Goal: Transaction & Acquisition: Obtain resource

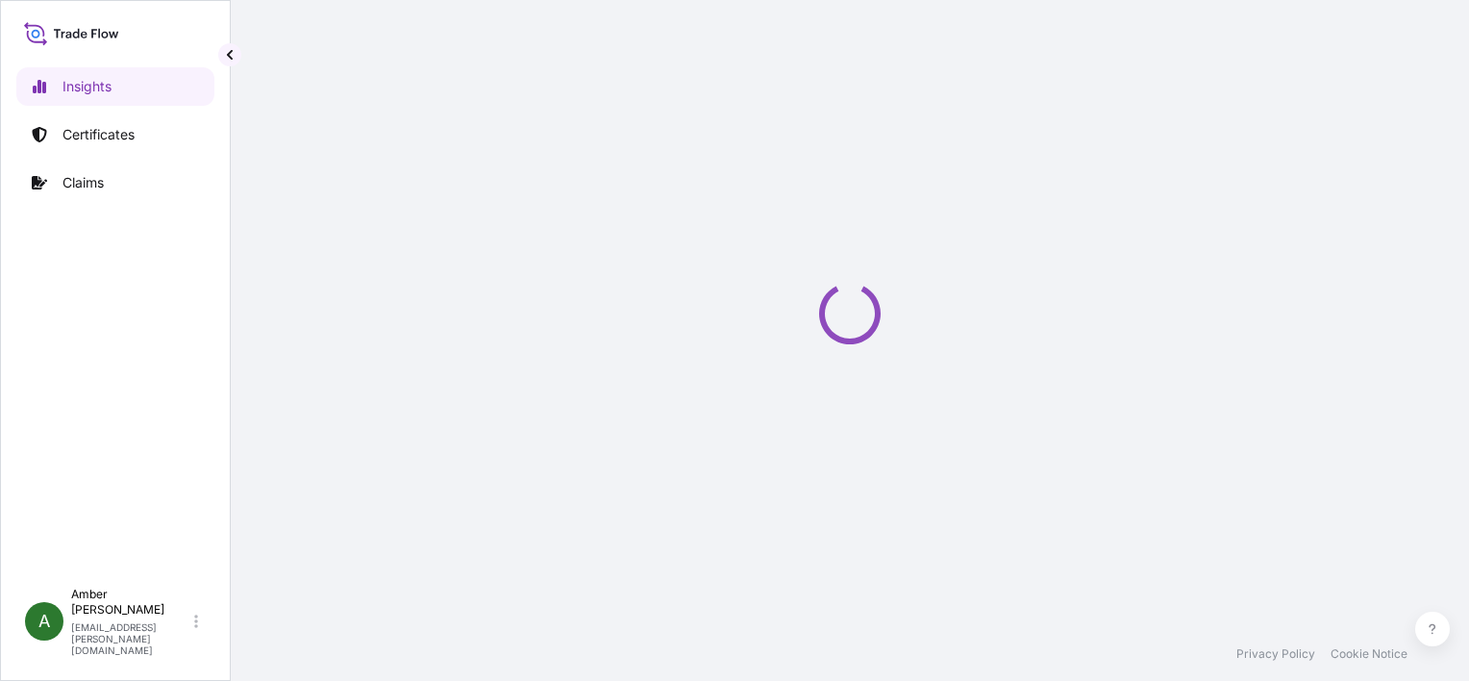
select select "2025"
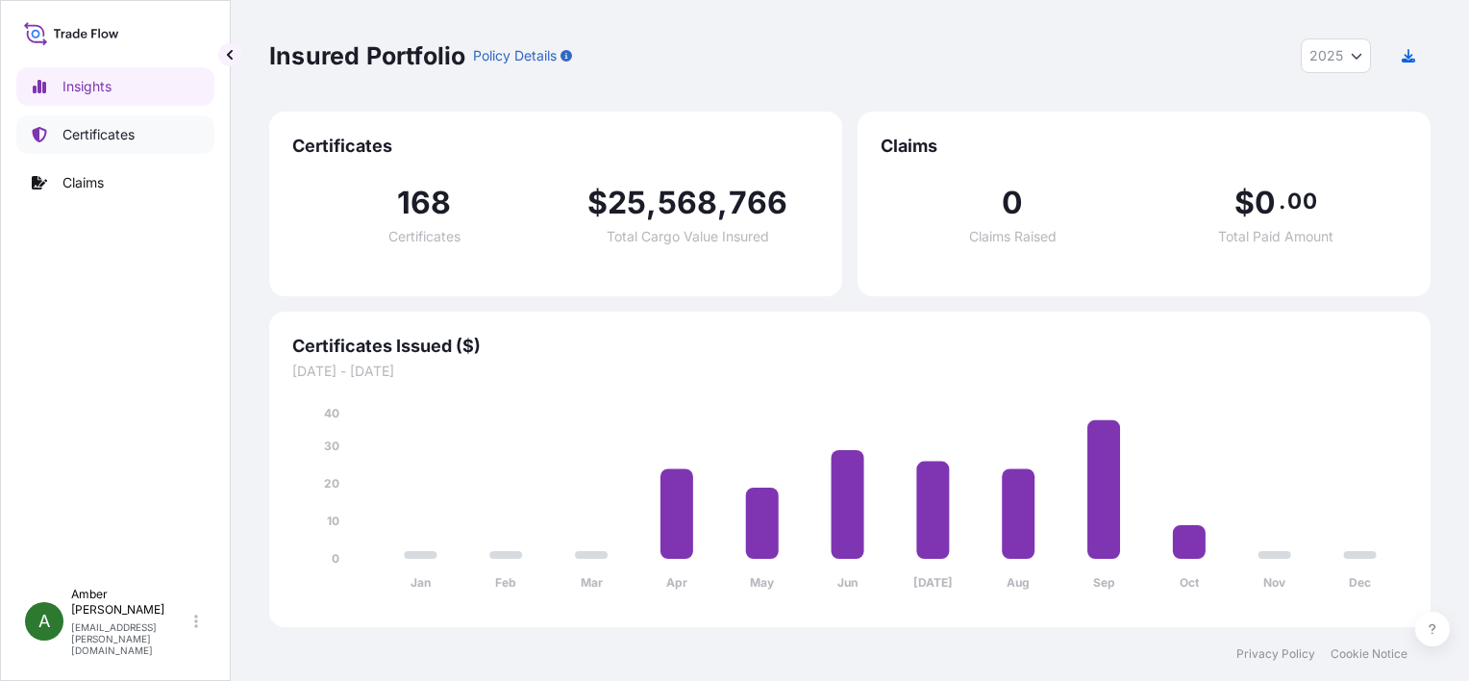
click at [91, 133] on p "Certificates" at bounding box center [98, 134] width 72 height 19
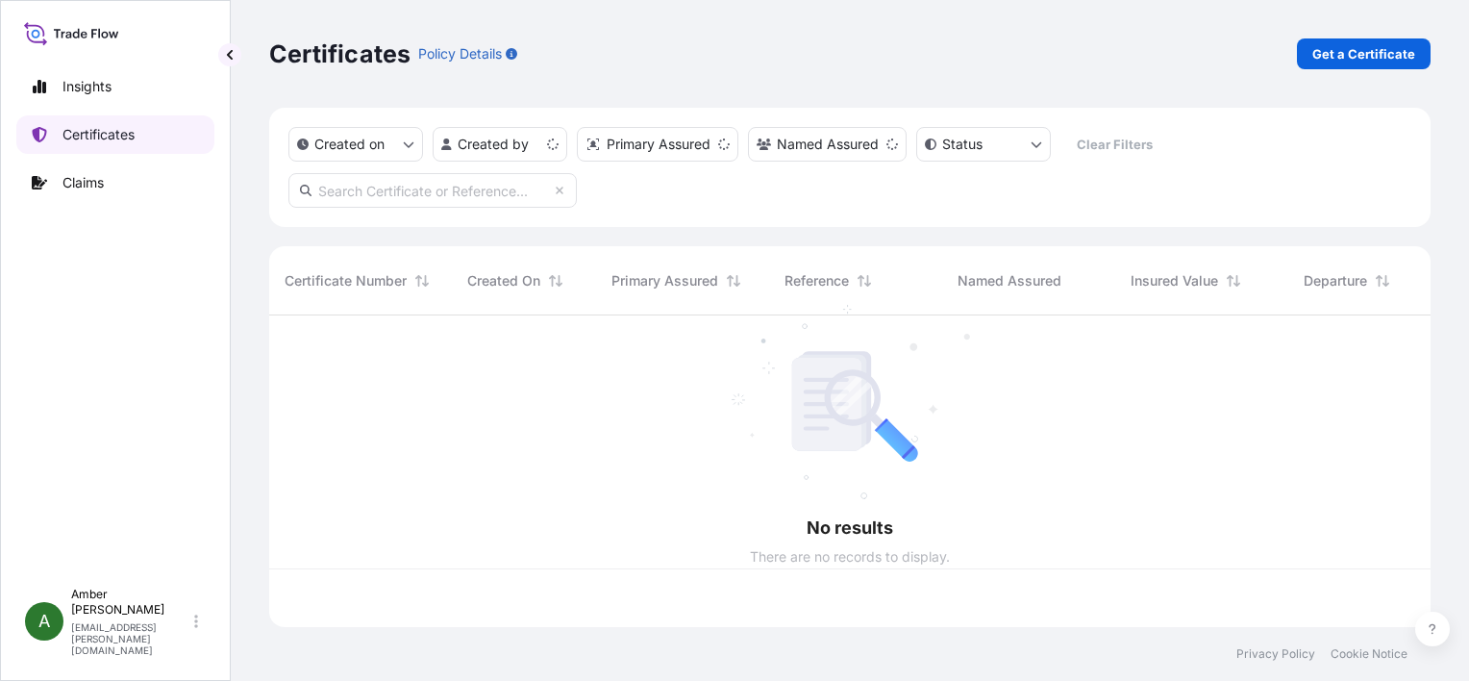
scroll to position [308, 1146]
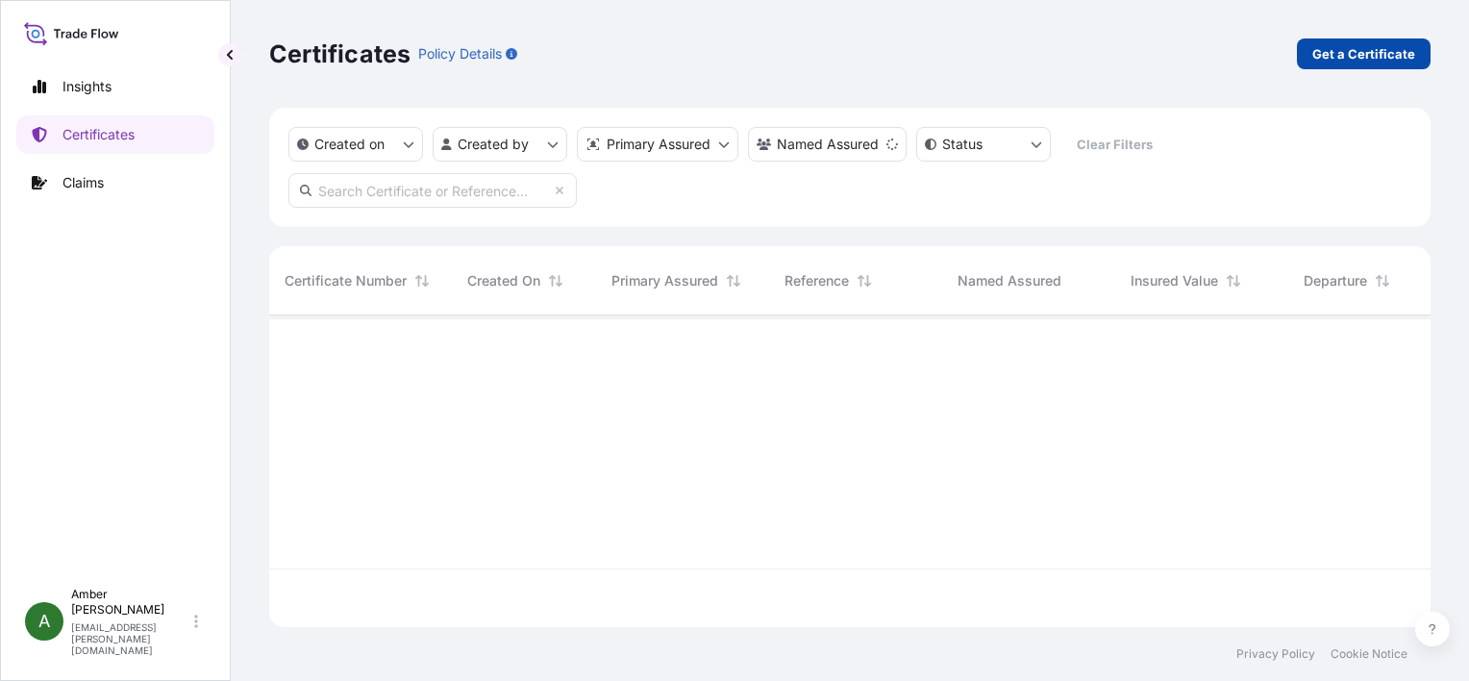
click at [1331, 56] on p "Get a Certificate" at bounding box center [1363, 53] width 103 height 19
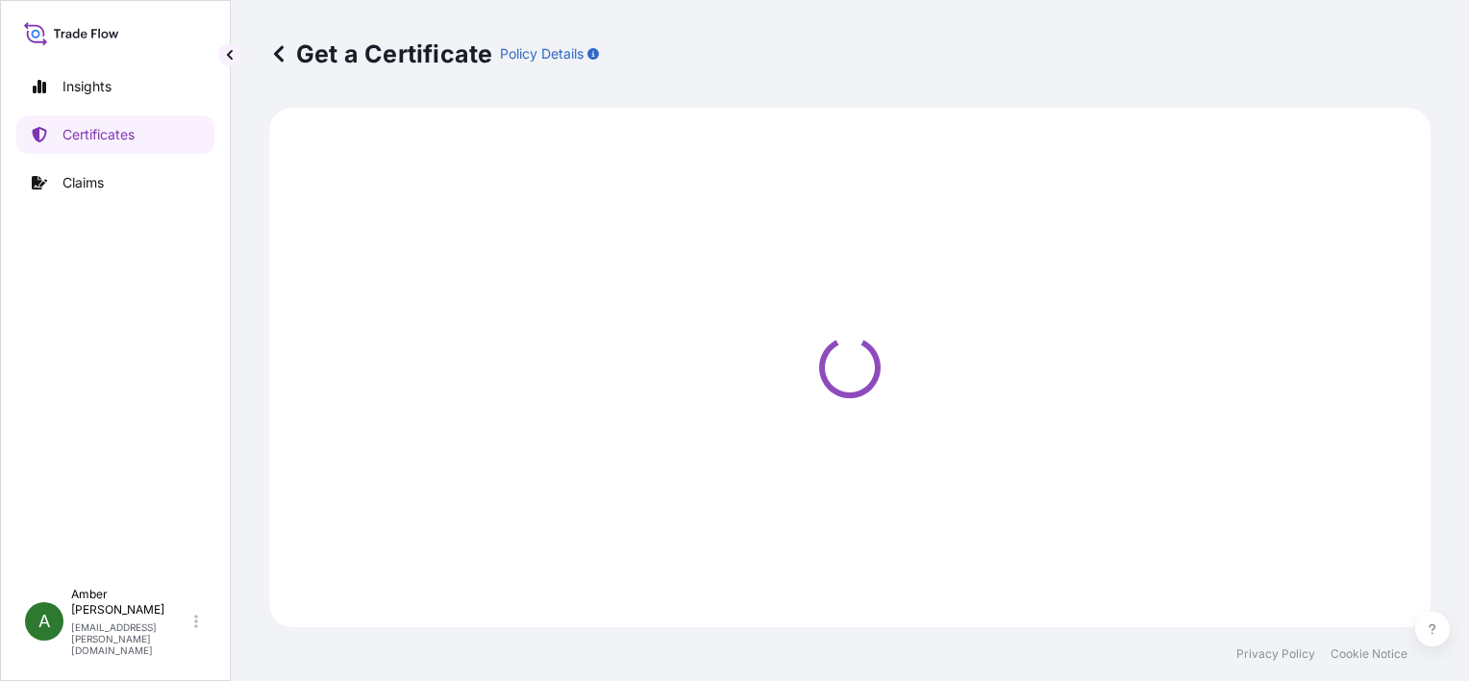
select select "Ocean Vessel"
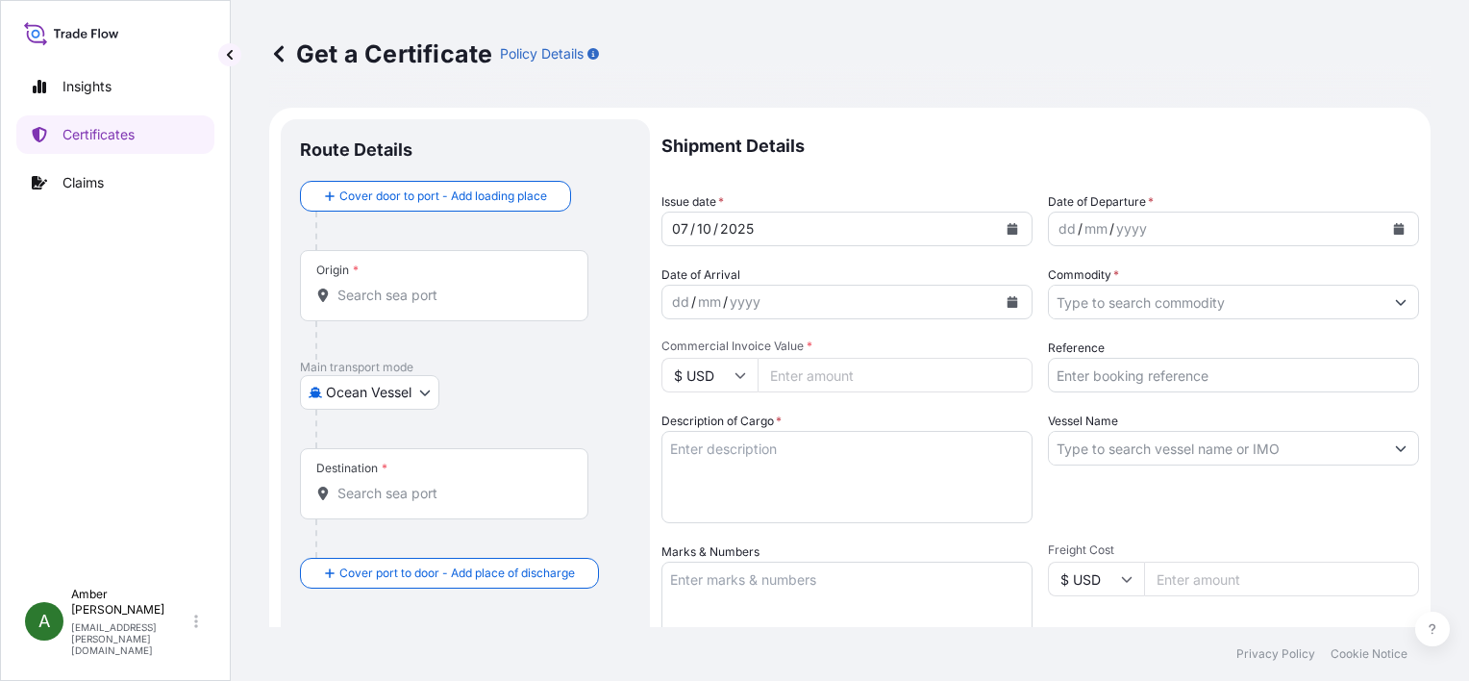
click at [1168, 376] on input "Reference" at bounding box center [1233, 375] width 371 height 35
paste input "24944199"
type input "24944199"
click at [1394, 227] on icon "Calendar" at bounding box center [1399, 229] width 11 height 12
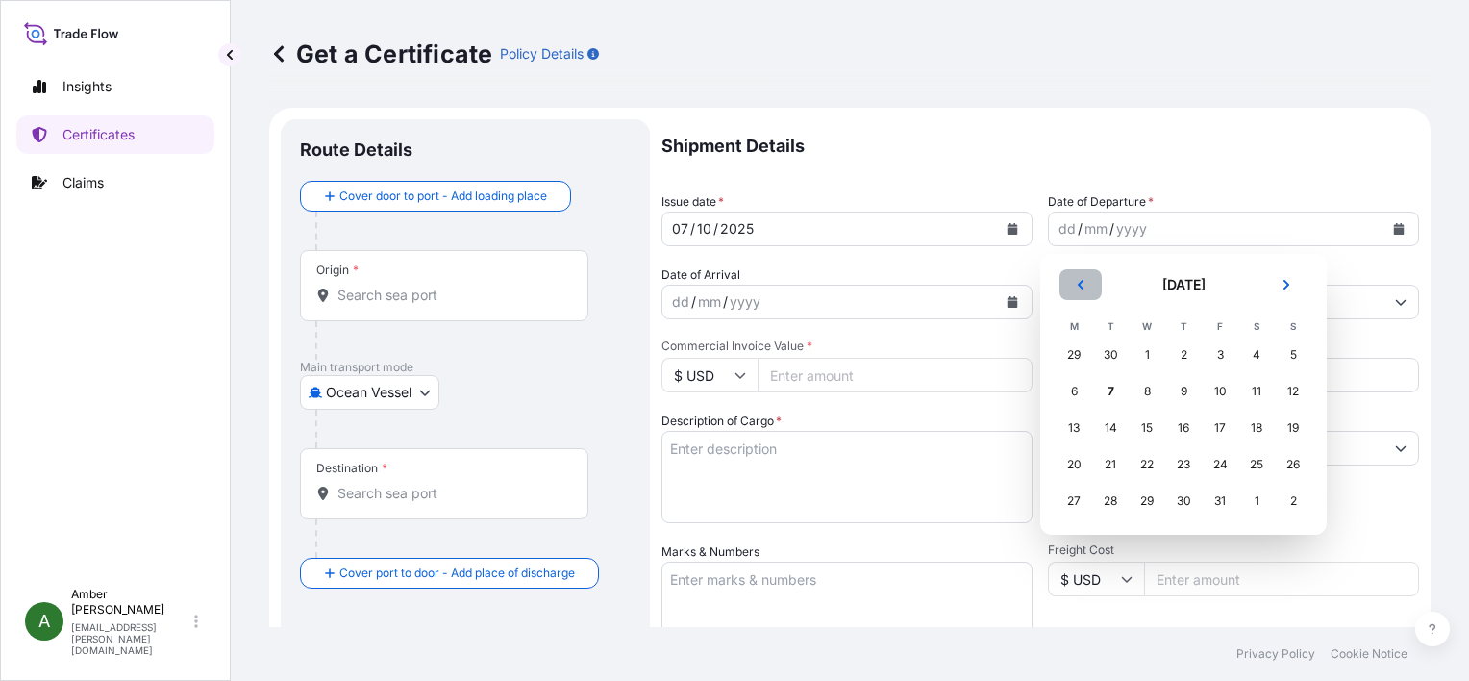
click at [1080, 285] on icon "Previous" at bounding box center [1081, 285] width 6 height 10
click at [1181, 385] on div "11" at bounding box center [1183, 391] width 35 height 35
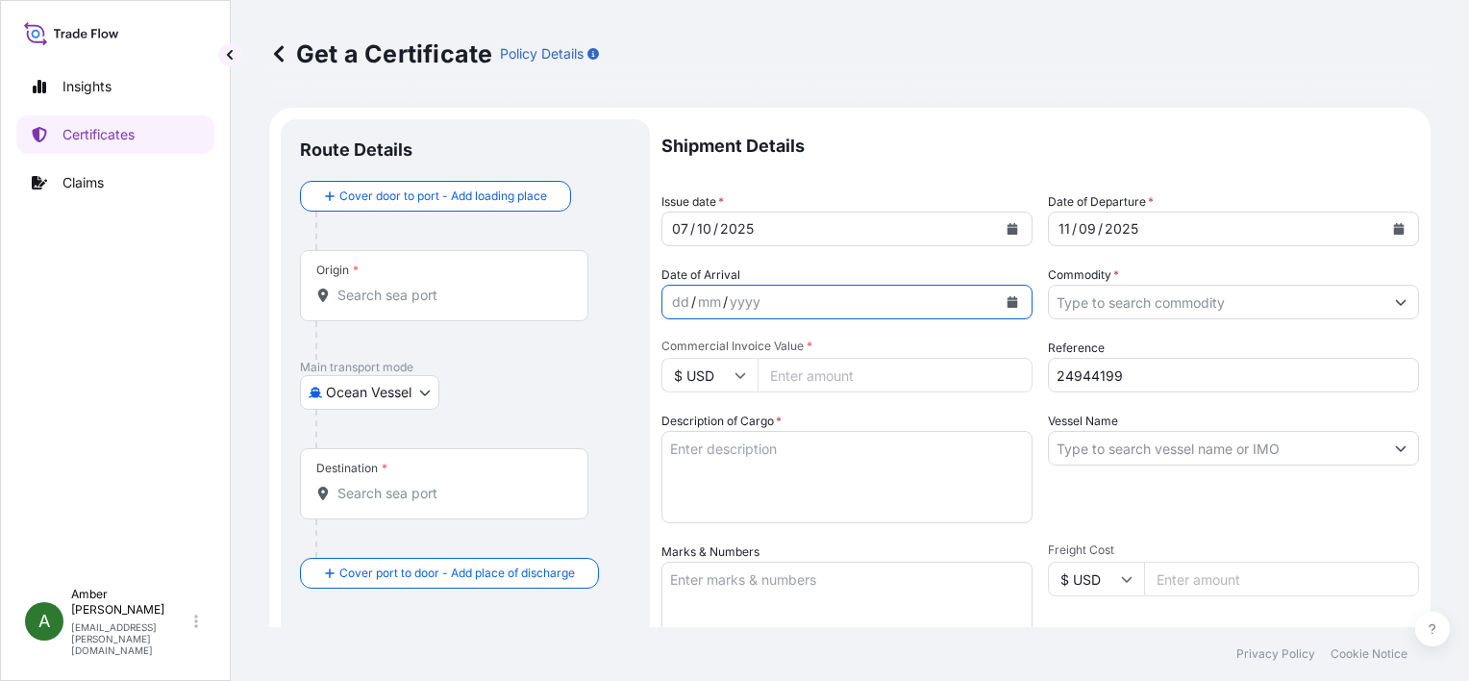
click at [1008, 304] on icon "Calendar" at bounding box center [1013, 302] width 11 height 12
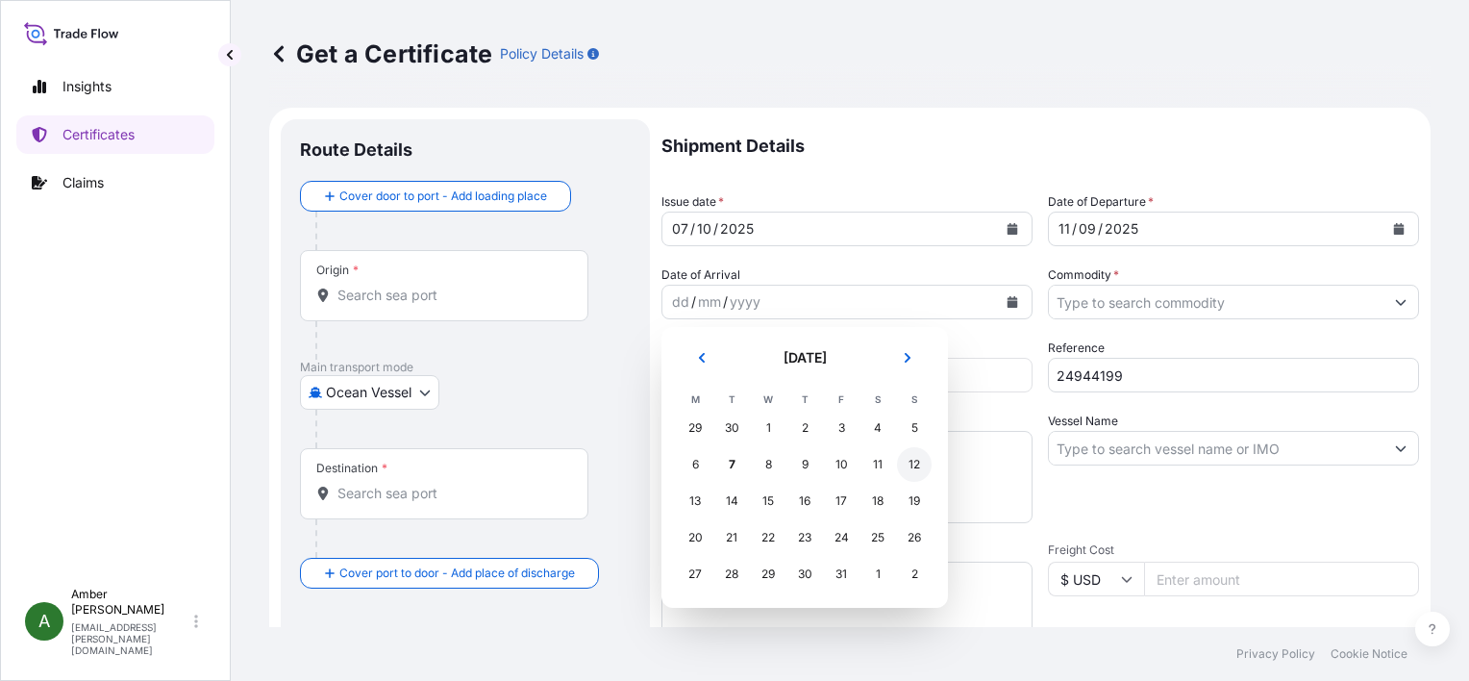
click at [923, 465] on div "12" at bounding box center [914, 464] width 35 height 35
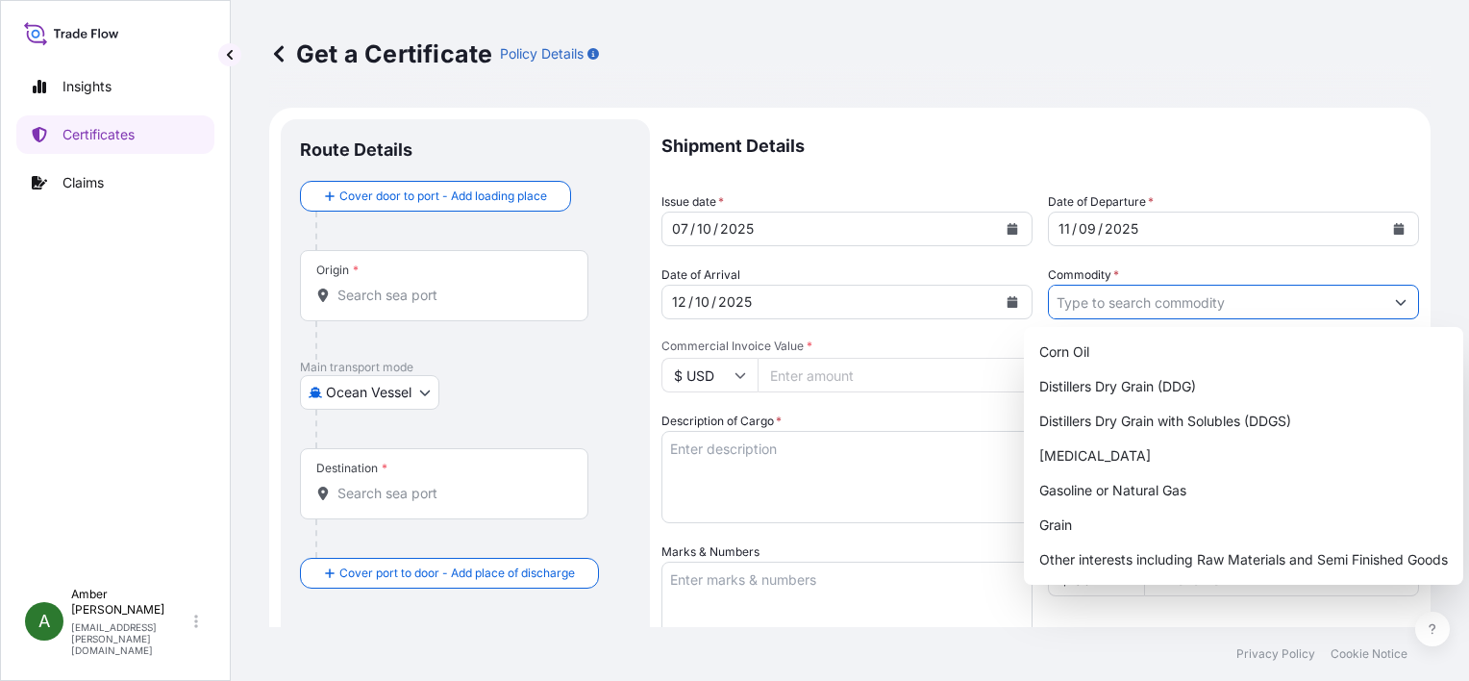
click at [1289, 309] on input "Commodity *" at bounding box center [1216, 302] width 335 height 35
click at [1215, 415] on div "Distillers Dry Grain with Solubles (DDGS)" at bounding box center [1244, 421] width 424 height 35
type input "Distillers Dry Grain with Solubles (DDGS)"
click at [855, 380] on input "Commercial Invoice Value *" at bounding box center [895, 375] width 275 height 35
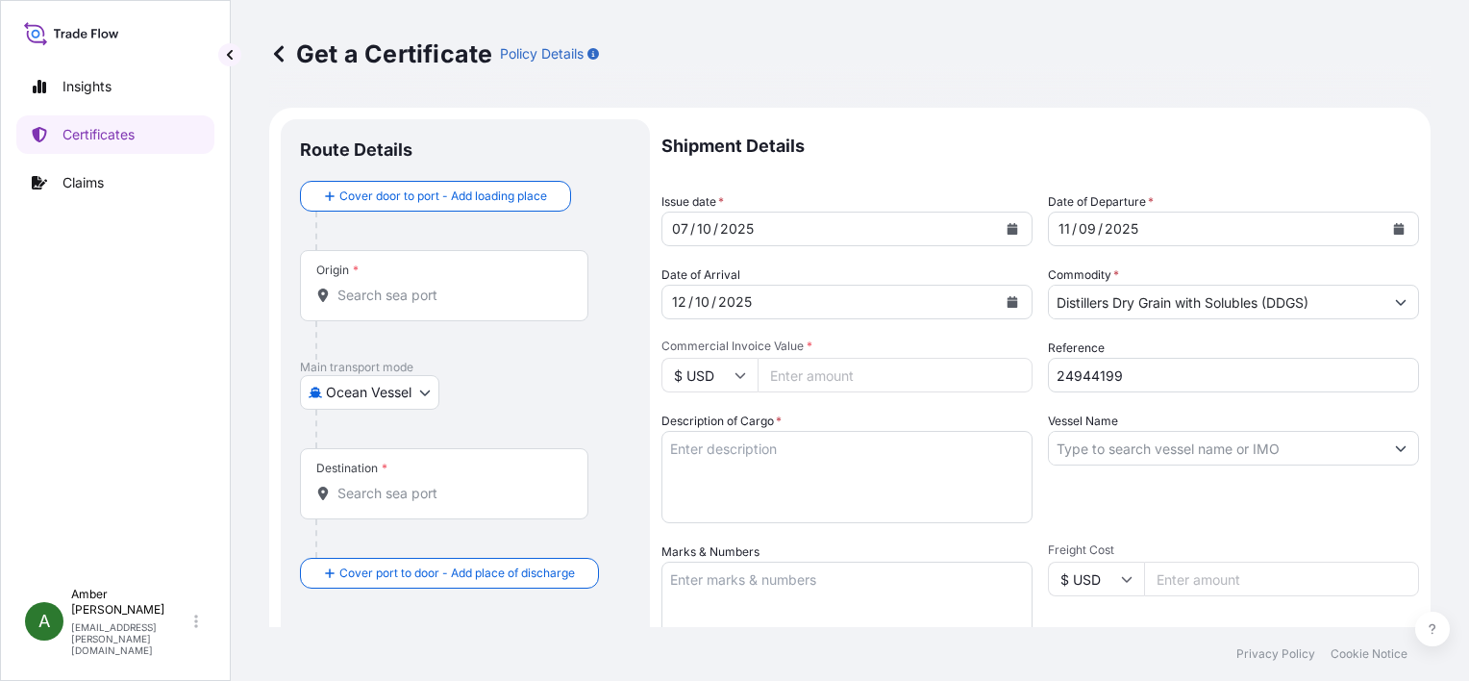
paste input "178776.82"
type input "178776.82"
click at [778, 461] on textarea "Description of Cargo *" at bounding box center [846, 477] width 371 height 92
paste textarea "DISTILLERS DRIED GRAINS WITH SOLUBLES TOTAL WEIGHT (MTS): 805.301 FREIGHT PREPA…"
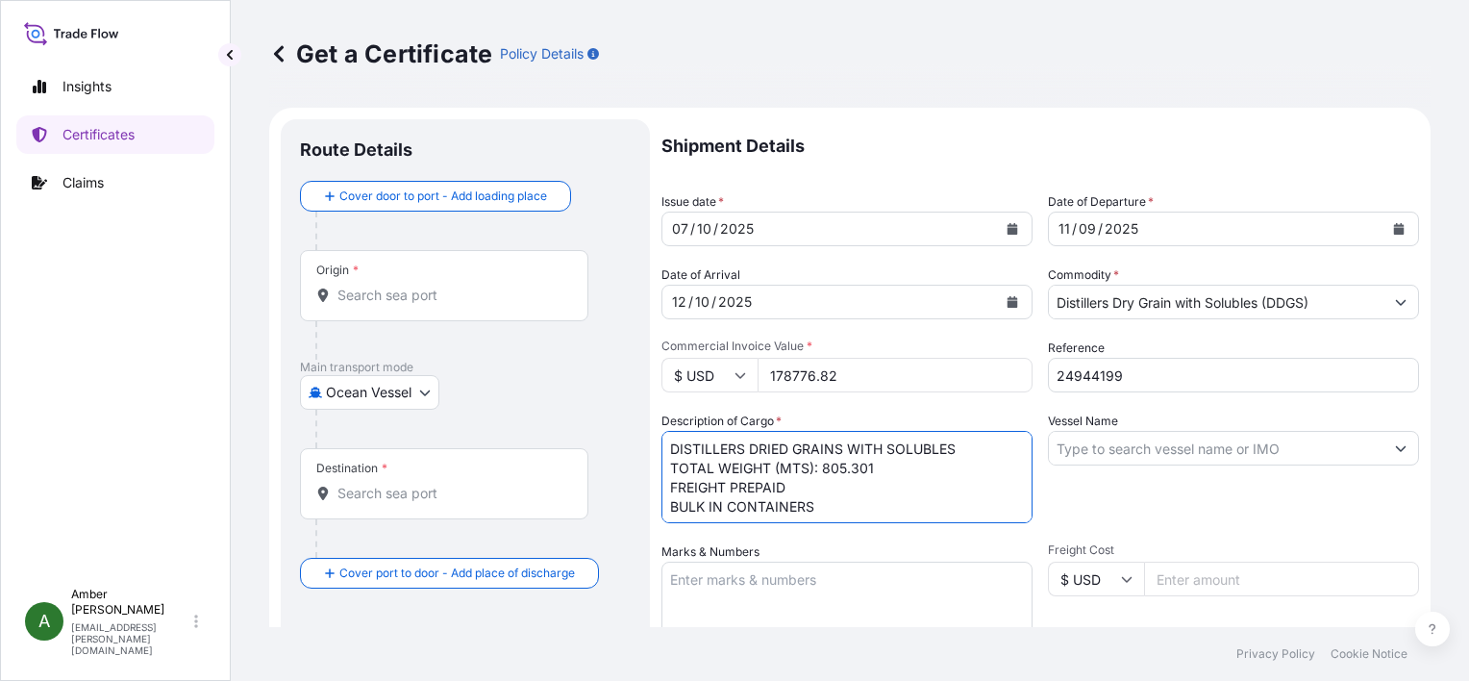
scroll to position [12, 0]
click at [787, 514] on textarea "DISTILLERS DRIED GRAINS WITH SOLUBLES TOTAL WEIGHT (MTS): 805.301 FREIGHT PREPA…" at bounding box center [846, 477] width 371 height 92
paste textarea "X20250903809287"
type textarea "DISTILLERS DRIED GRAINS WITH SOLUBLES TOTAL WEIGHT (MTS): 805.301 FREIGHT PREPA…"
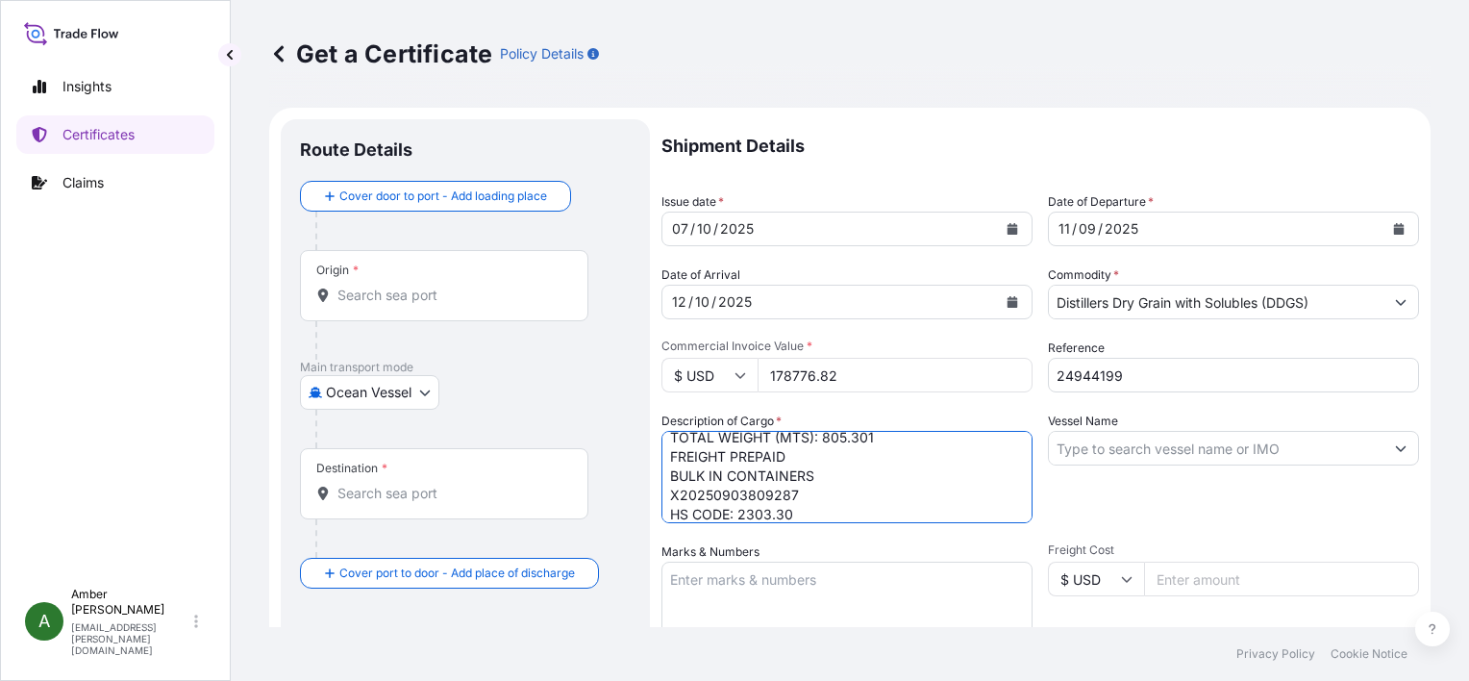
click at [1146, 439] on input "Vessel Name" at bounding box center [1216, 448] width 335 height 35
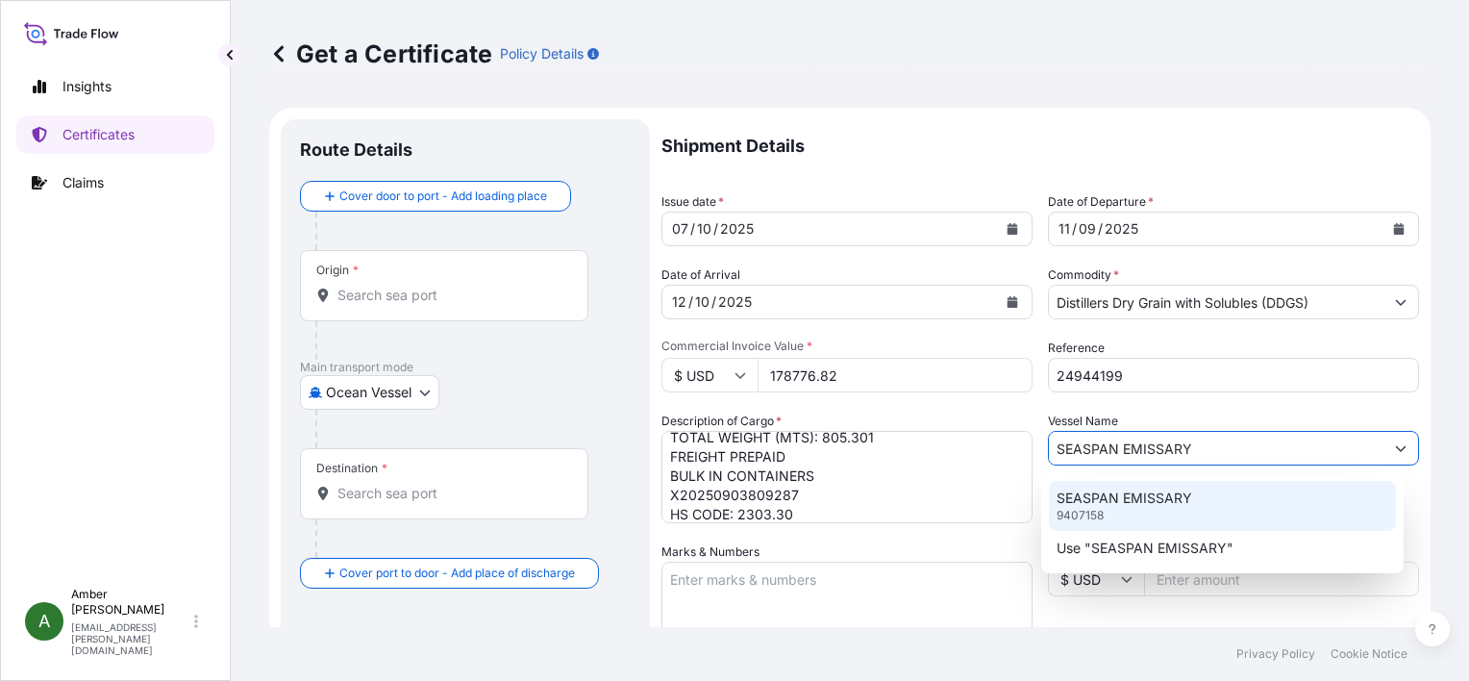
click at [1124, 501] on p "SEASPAN EMISSARY" at bounding box center [1125, 497] width 136 height 19
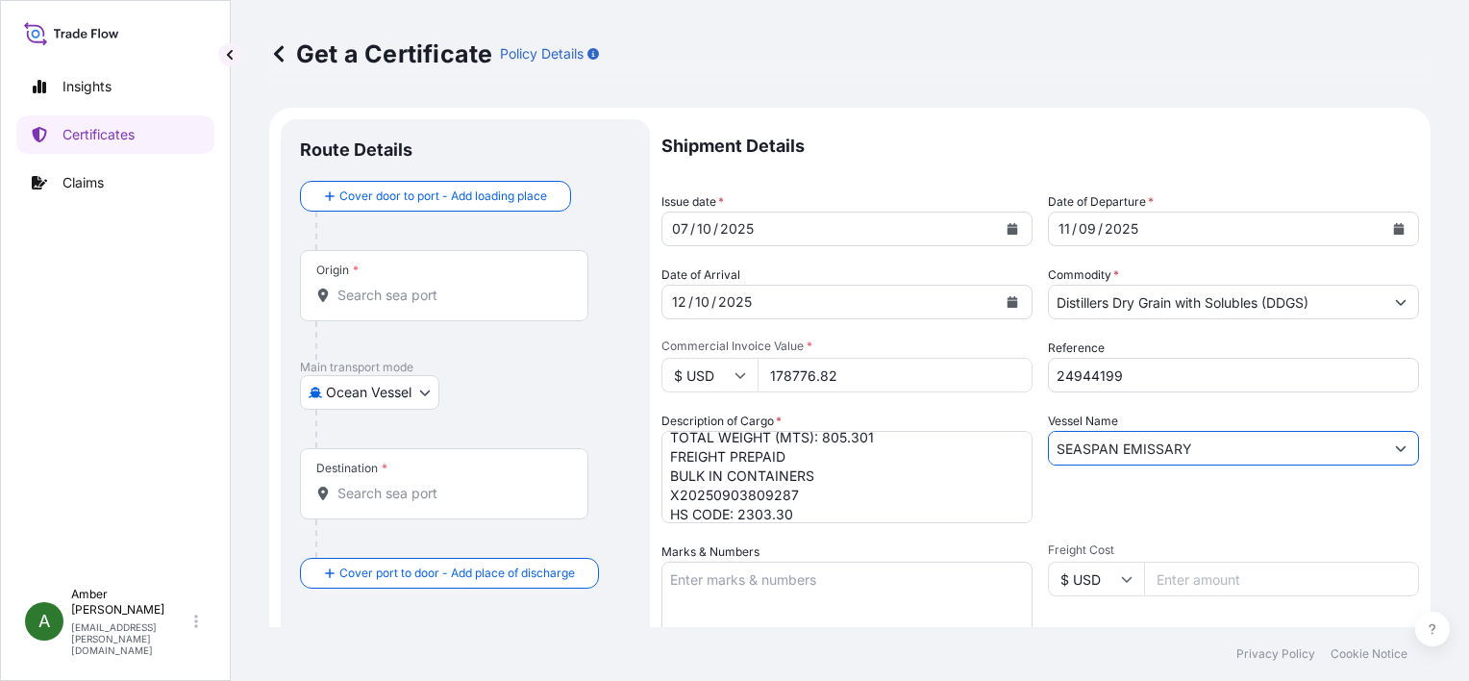
type input "SEASPAN EMISSARY"
click at [1051, 500] on div "Vessel Name SEASPAN EMISSARY" at bounding box center [1233, 467] width 371 height 112
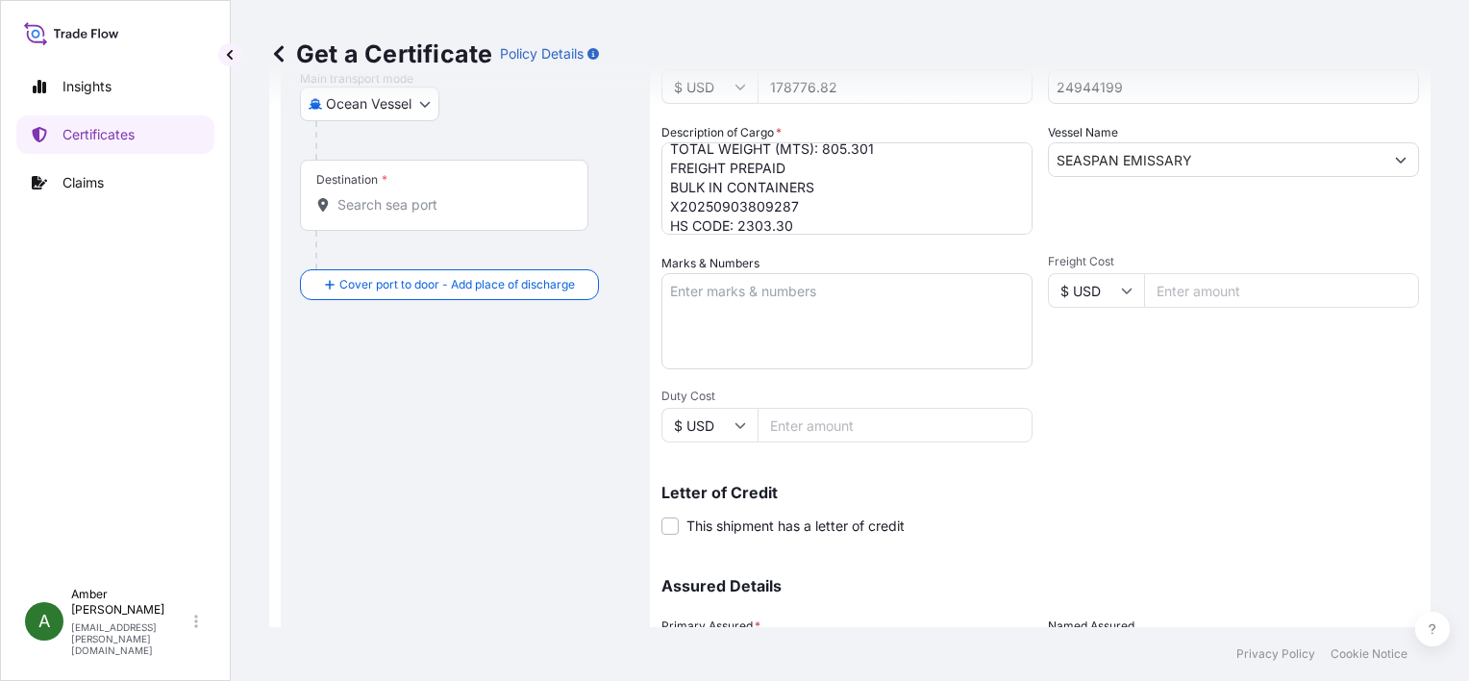
scroll to position [385, 0]
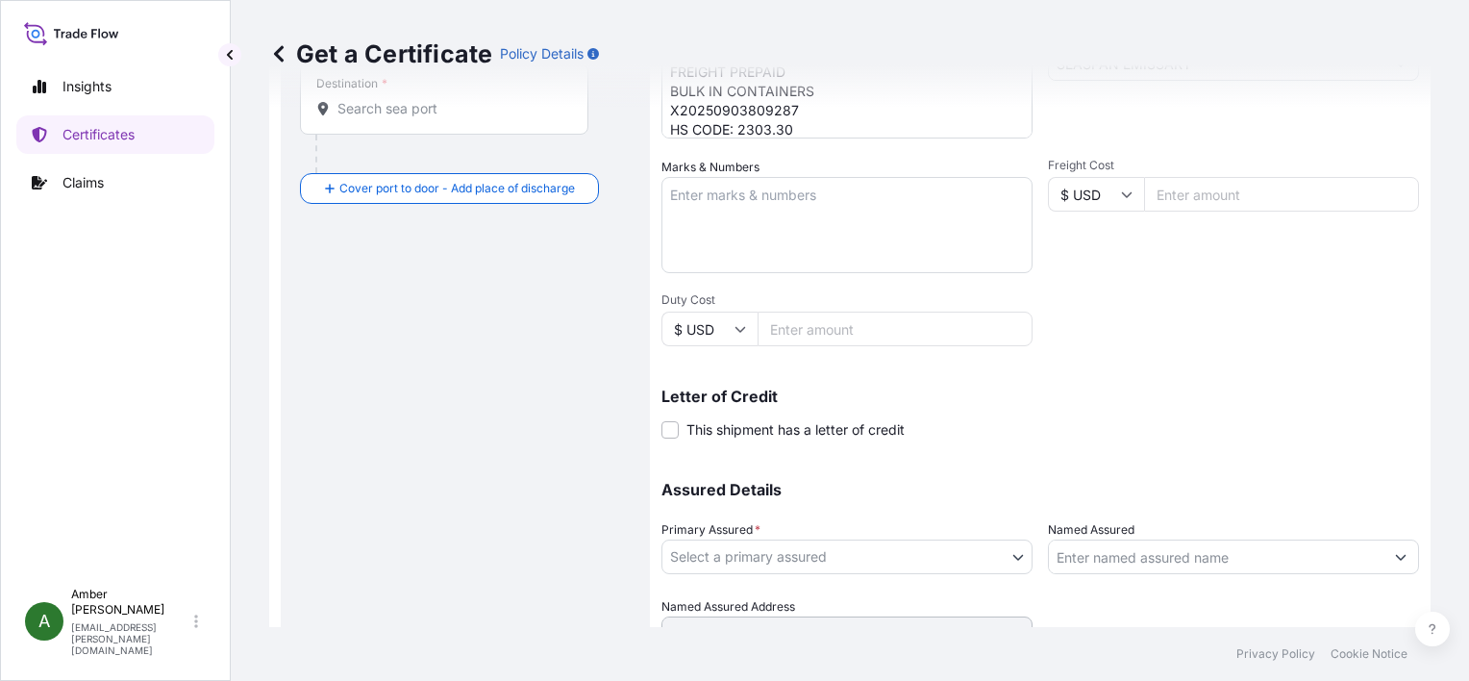
click at [948, 558] on body "2 options available. Insights Certificates Claims A Amber Rinehart amber.rineha…" at bounding box center [734, 340] width 1469 height 681
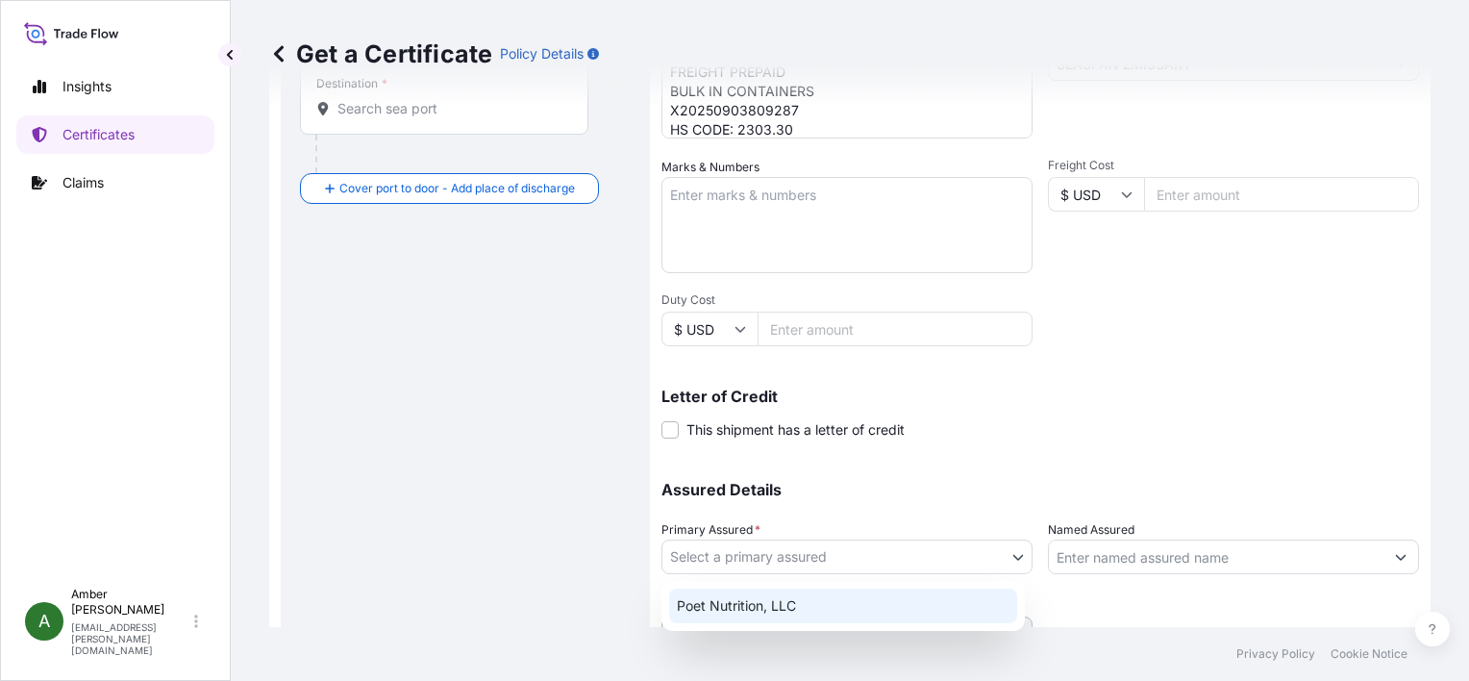
click at [821, 605] on div "Poet Nutrition, LLC" at bounding box center [843, 605] width 348 height 35
select select "31546"
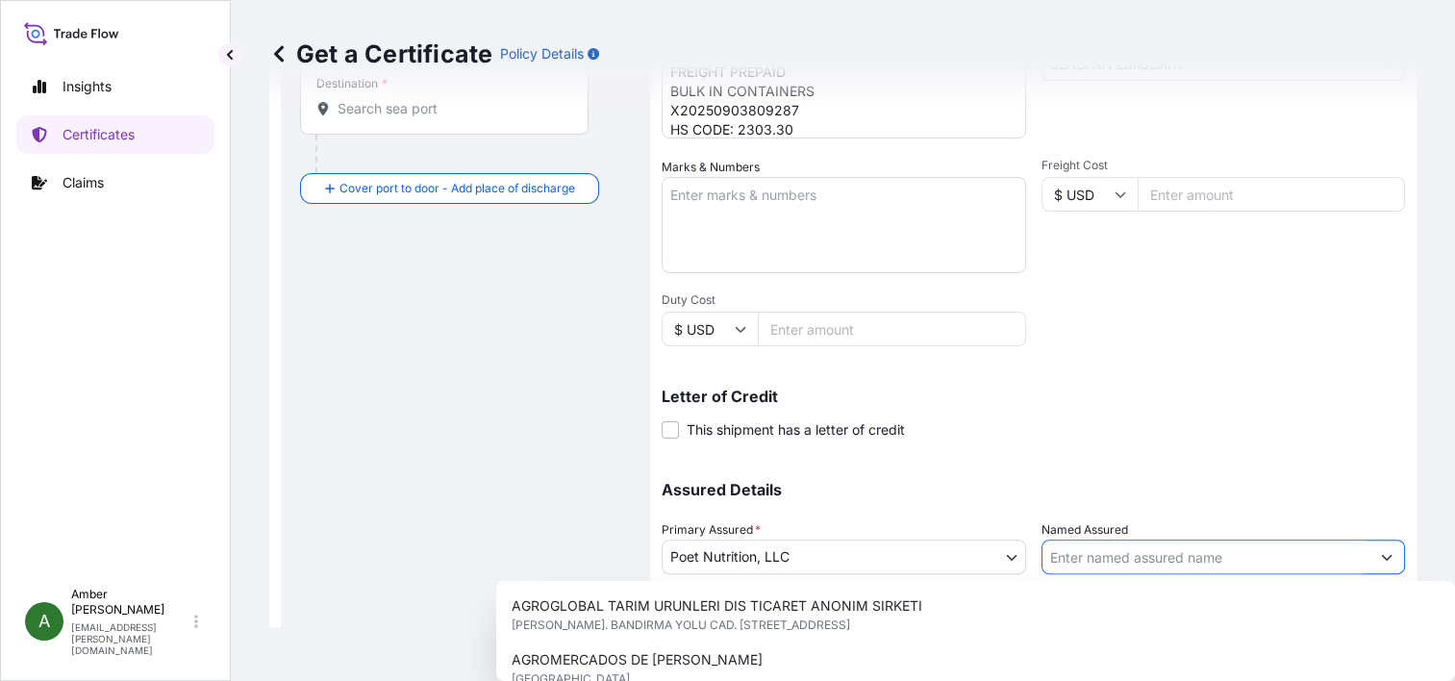
click at [1143, 558] on input "Named Assured" at bounding box center [1206, 556] width 328 height 35
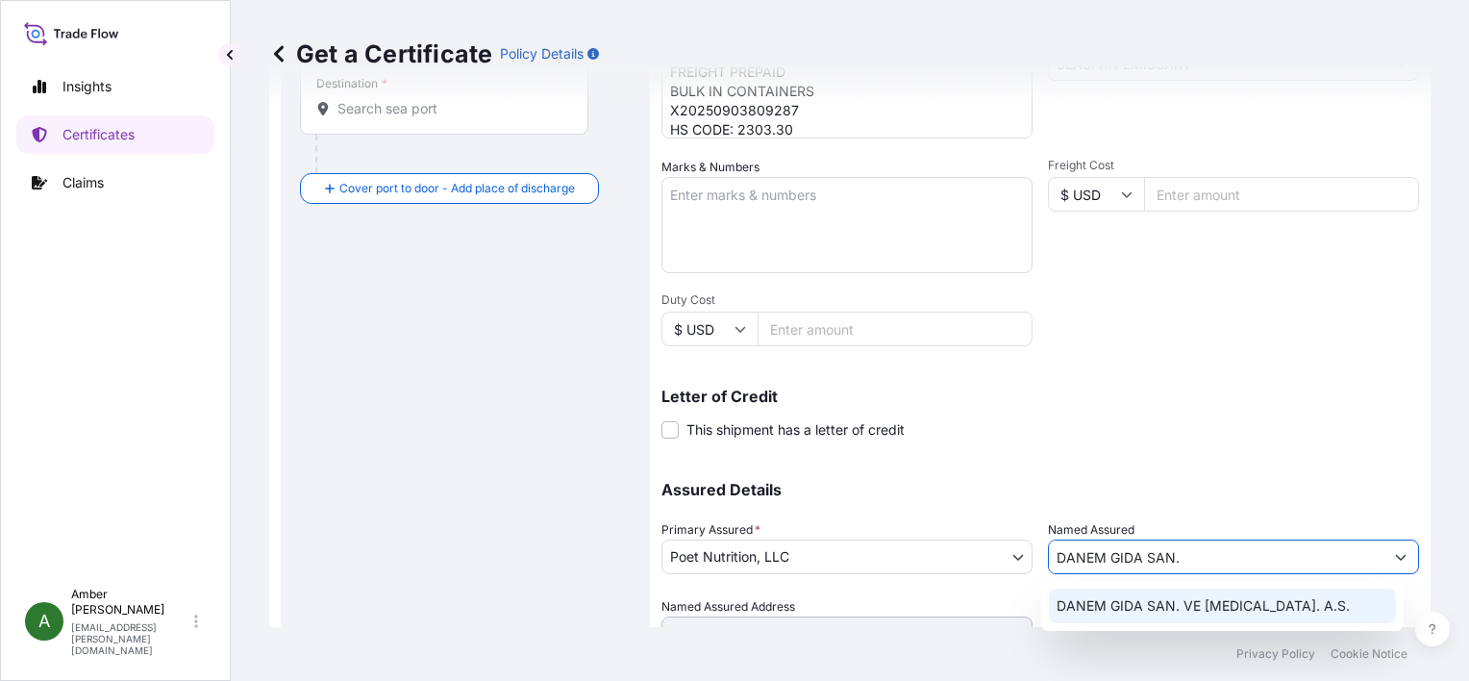
click at [1134, 605] on span "DANEM GIDA SAN. VE TIC. A.S." at bounding box center [1203, 605] width 293 height 19
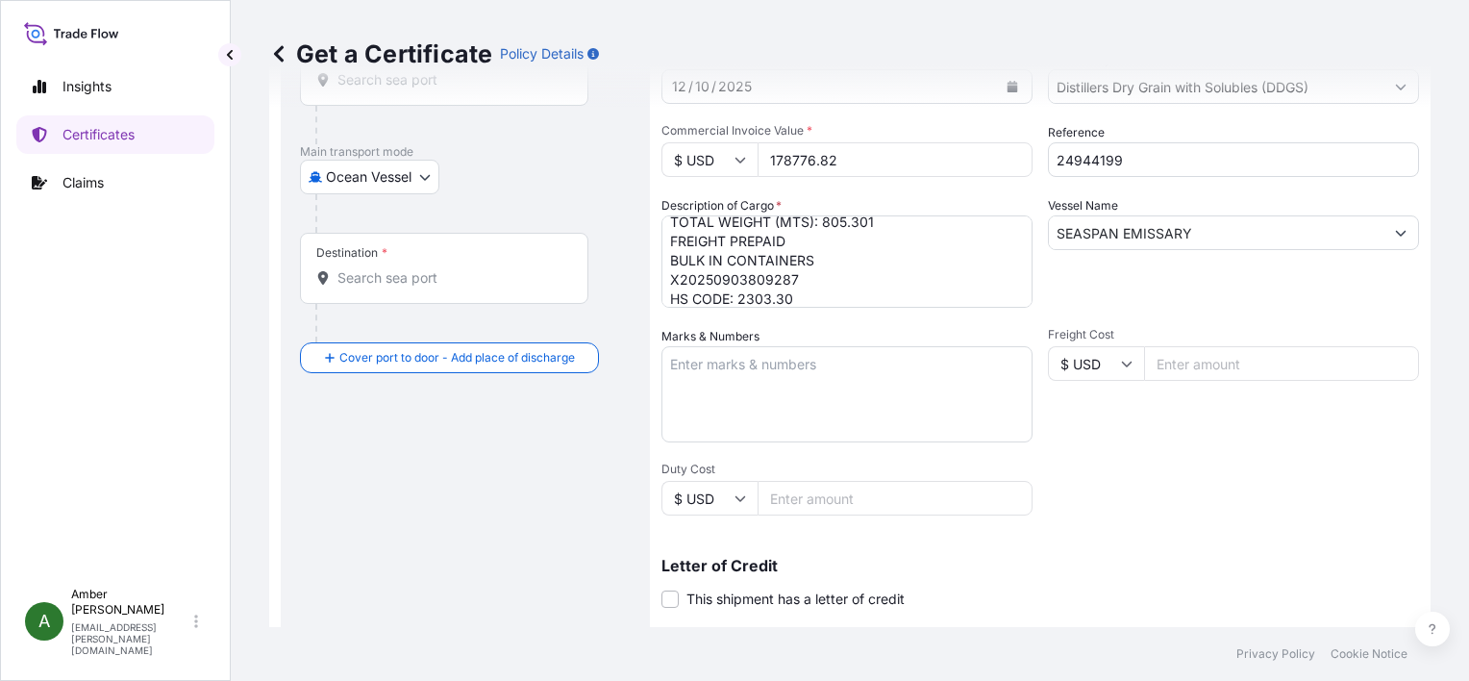
scroll to position [96, 0]
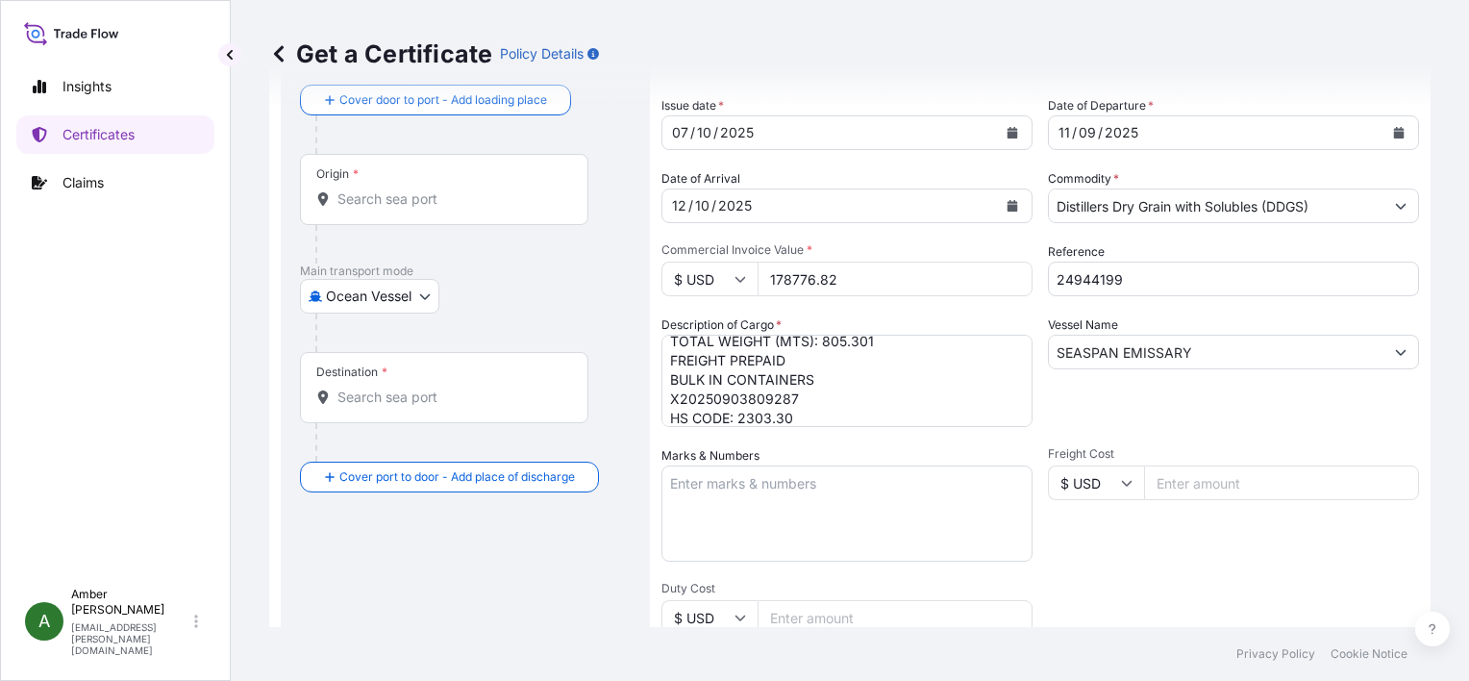
type input "DANEM GIDA SAN. VE TIC. A.S."
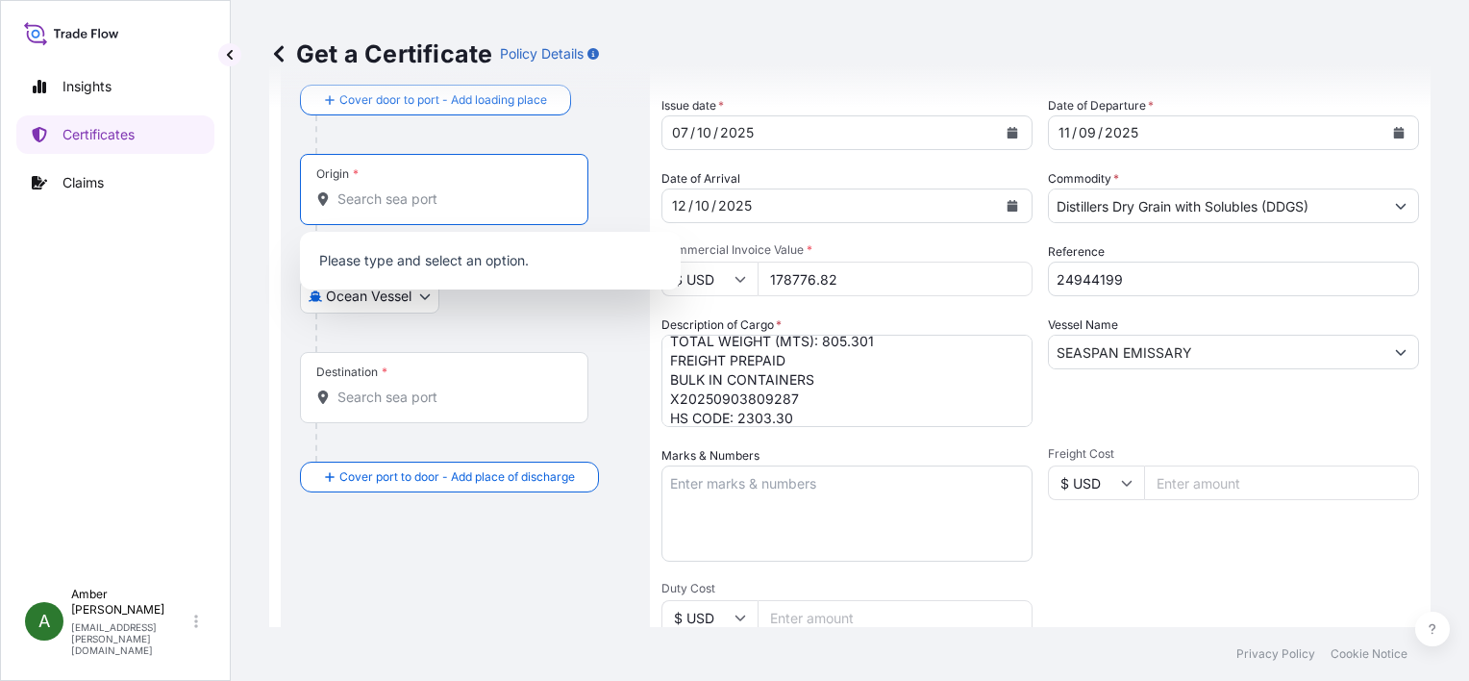
click at [387, 206] on input "Origin *" at bounding box center [450, 198] width 227 height 19
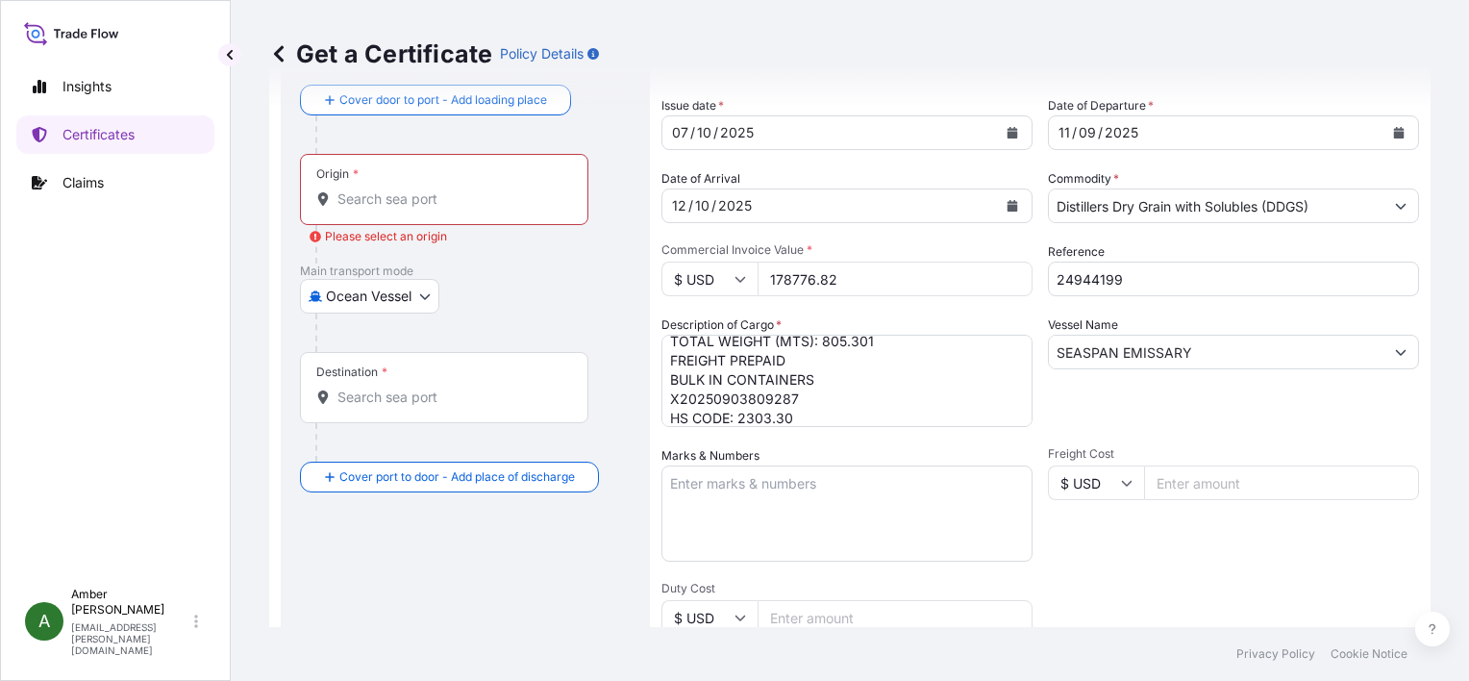
click at [435, 204] on input "Origin * Please select an origin" at bounding box center [450, 198] width 227 height 19
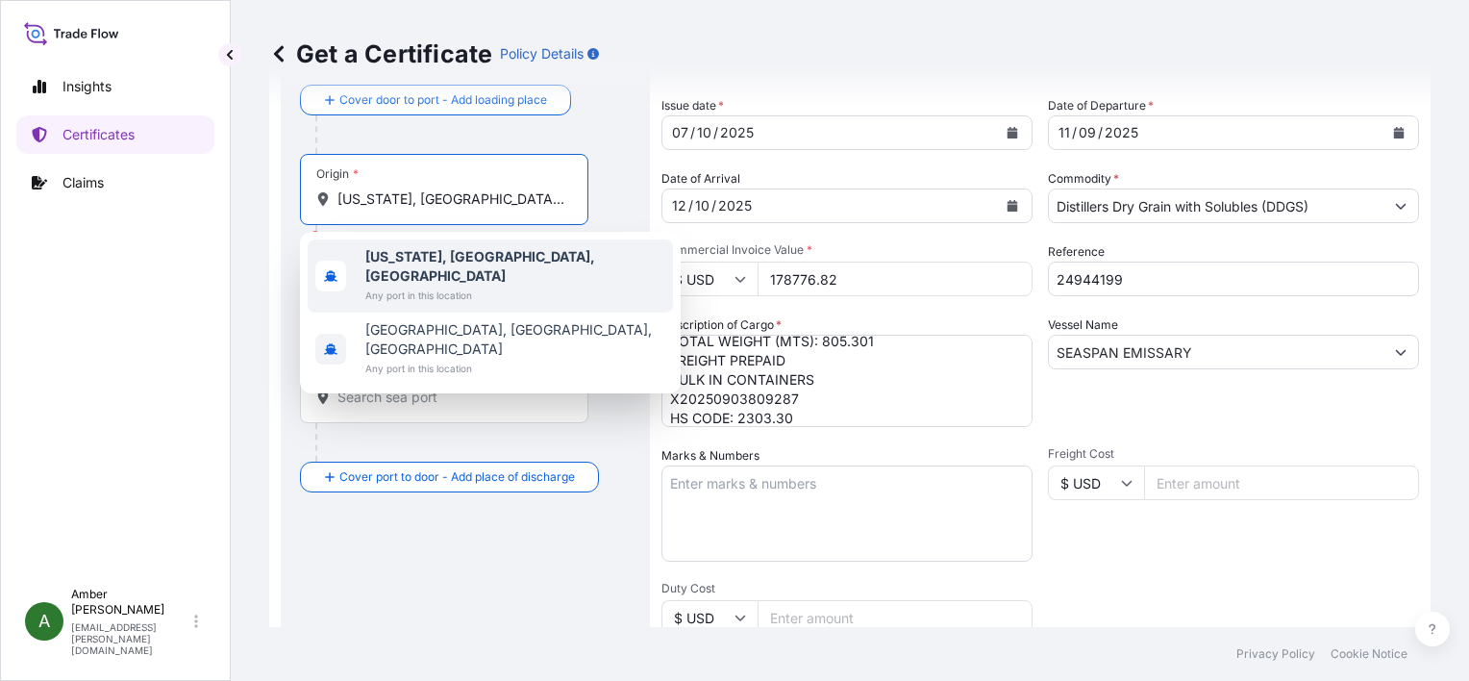
click at [435, 254] on b "New York, NY, USA" at bounding box center [480, 266] width 230 height 36
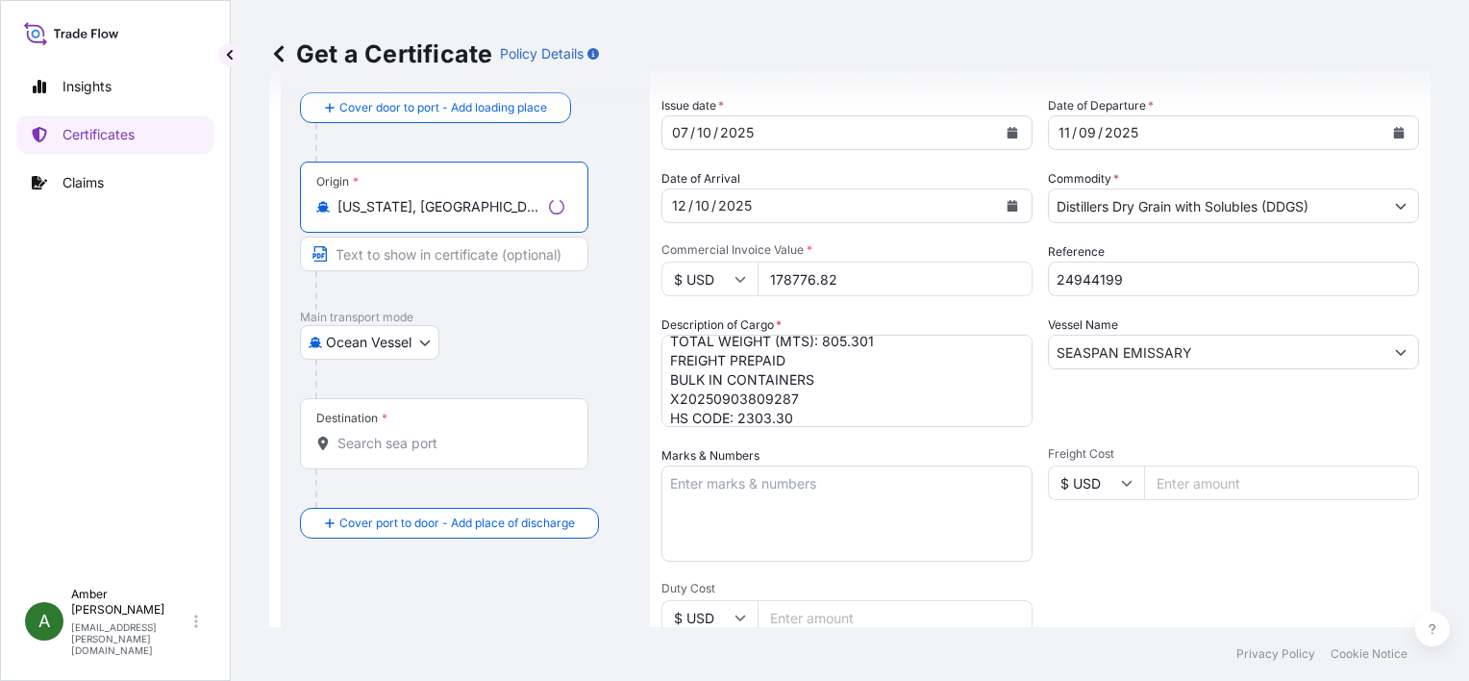
type input "New York, NY, USA"
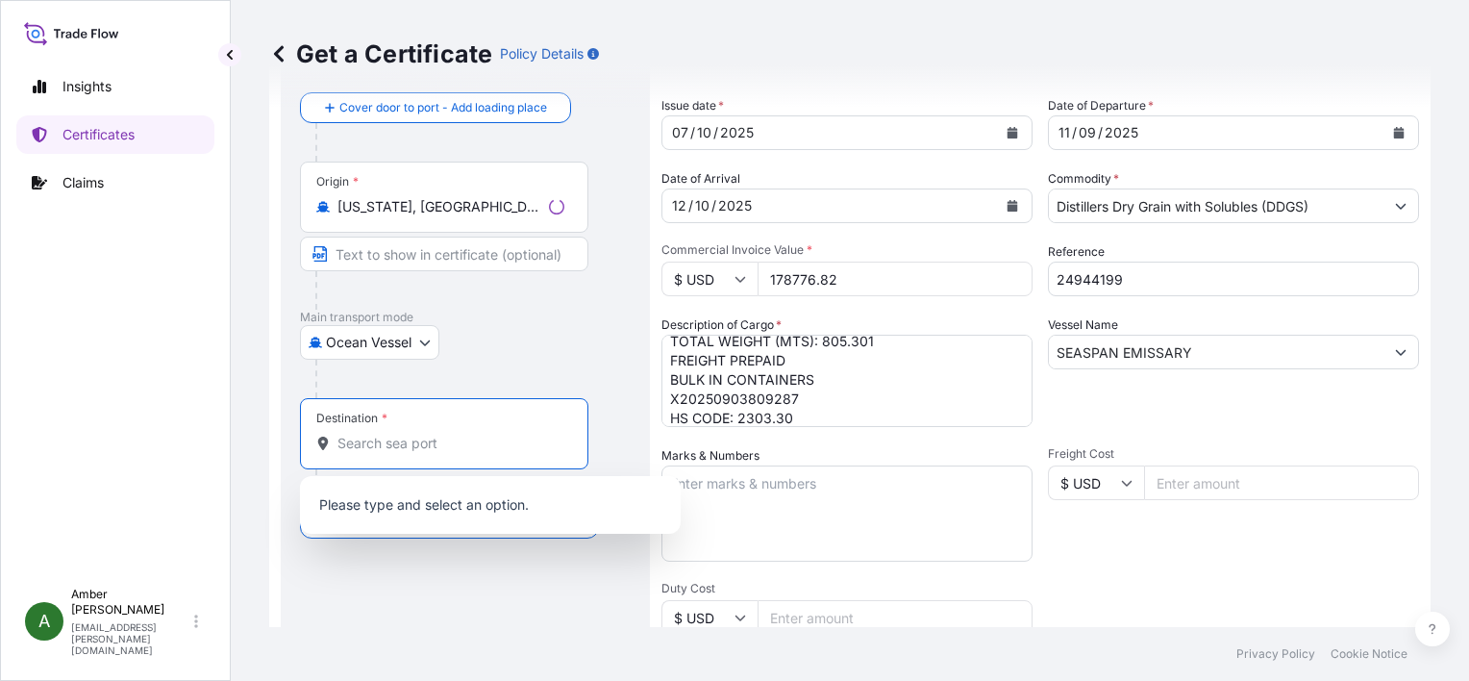
click at [398, 451] on input "Destination *" at bounding box center [450, 443] width 227 height 19
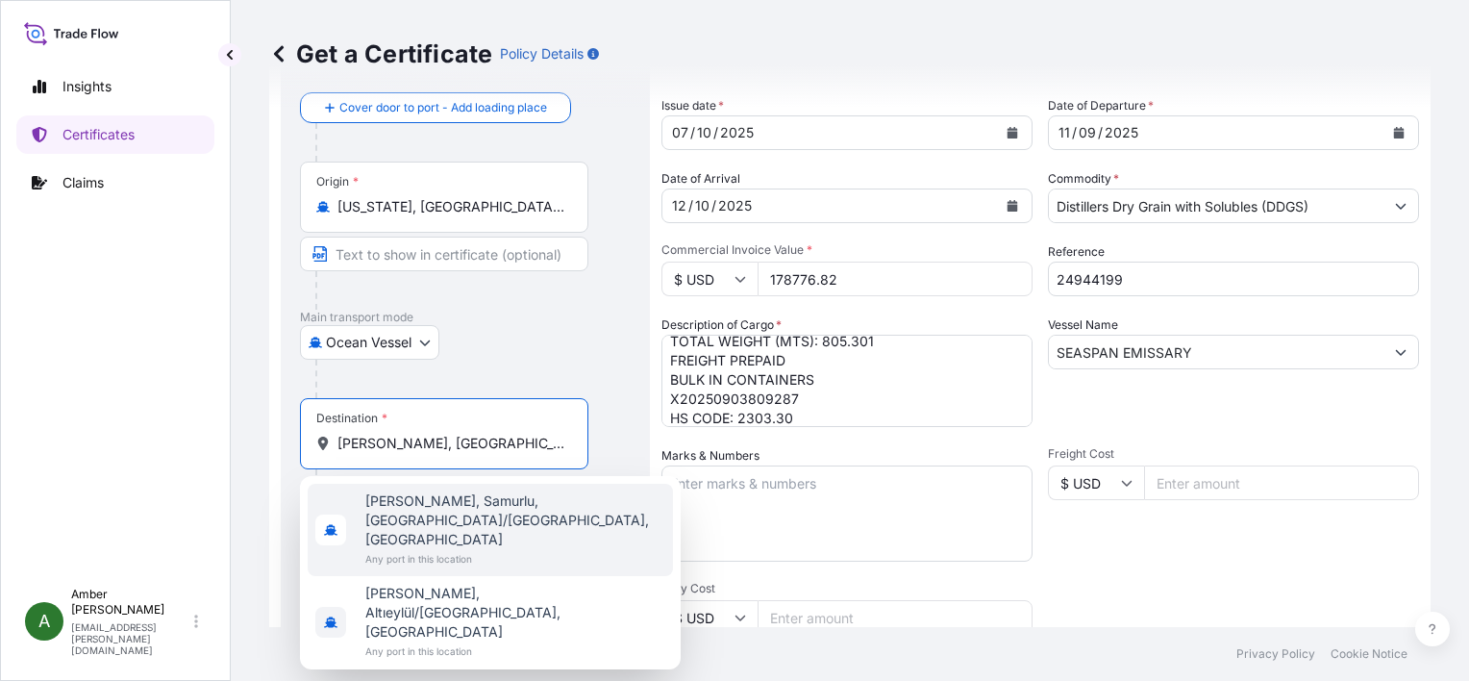
click at [434, 496] on span "Aliağa, Samurlu, Aliağa/İzmir, Turkey" at bounding box center [515, 520] width 300 height 58
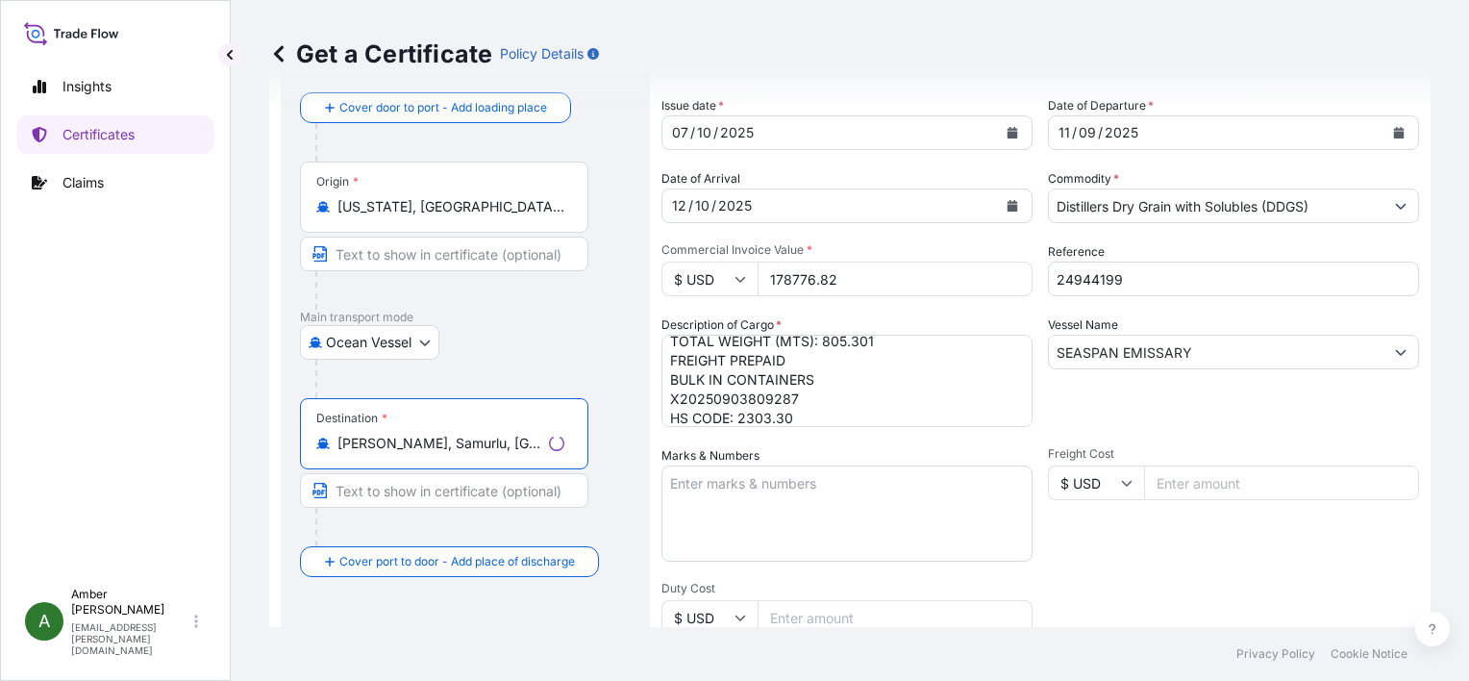
type input "Aliağa, Samurlu, Aliağa/İzmir, Turkey"
click at [627, 510] on div "Destination * Aliağa, Samurlu, Aliağa/İzmir, Turkey" at bounding box center [465, 472] width 331 height 148
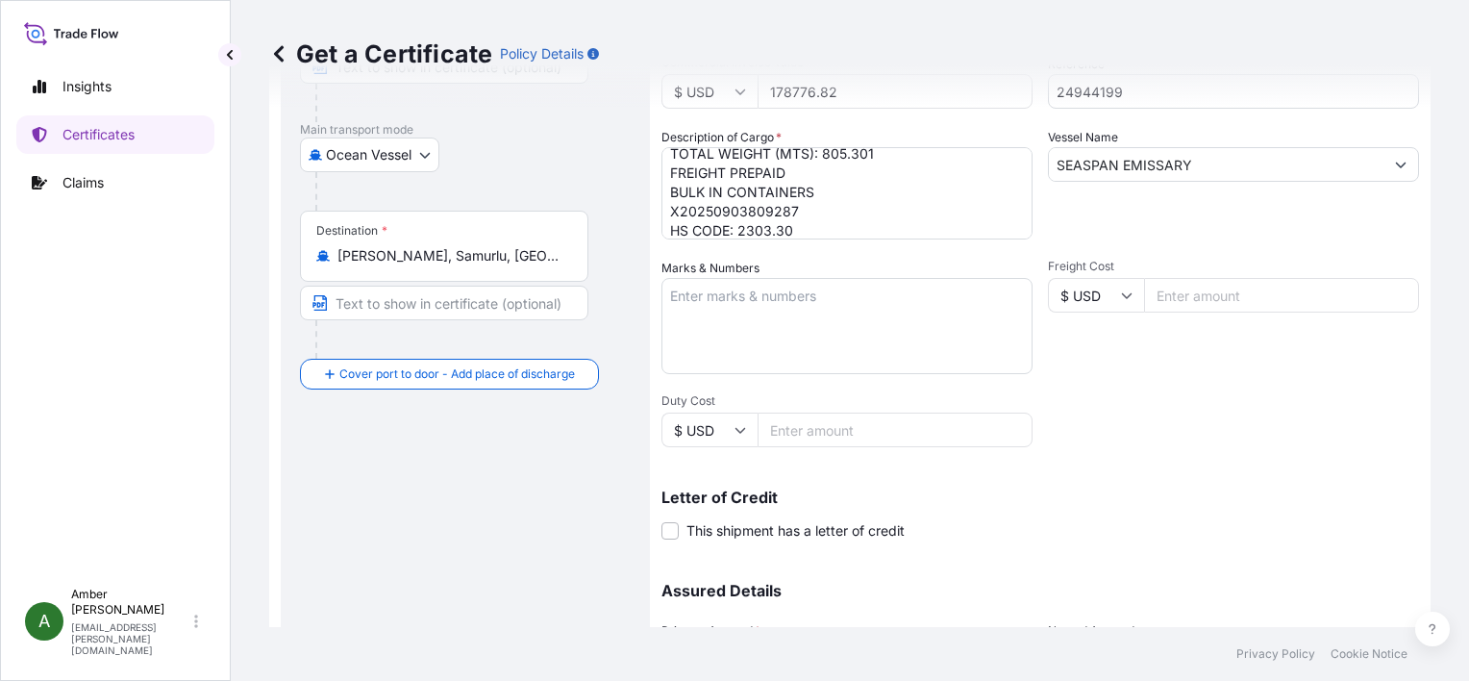
scroll to position [473, 0]
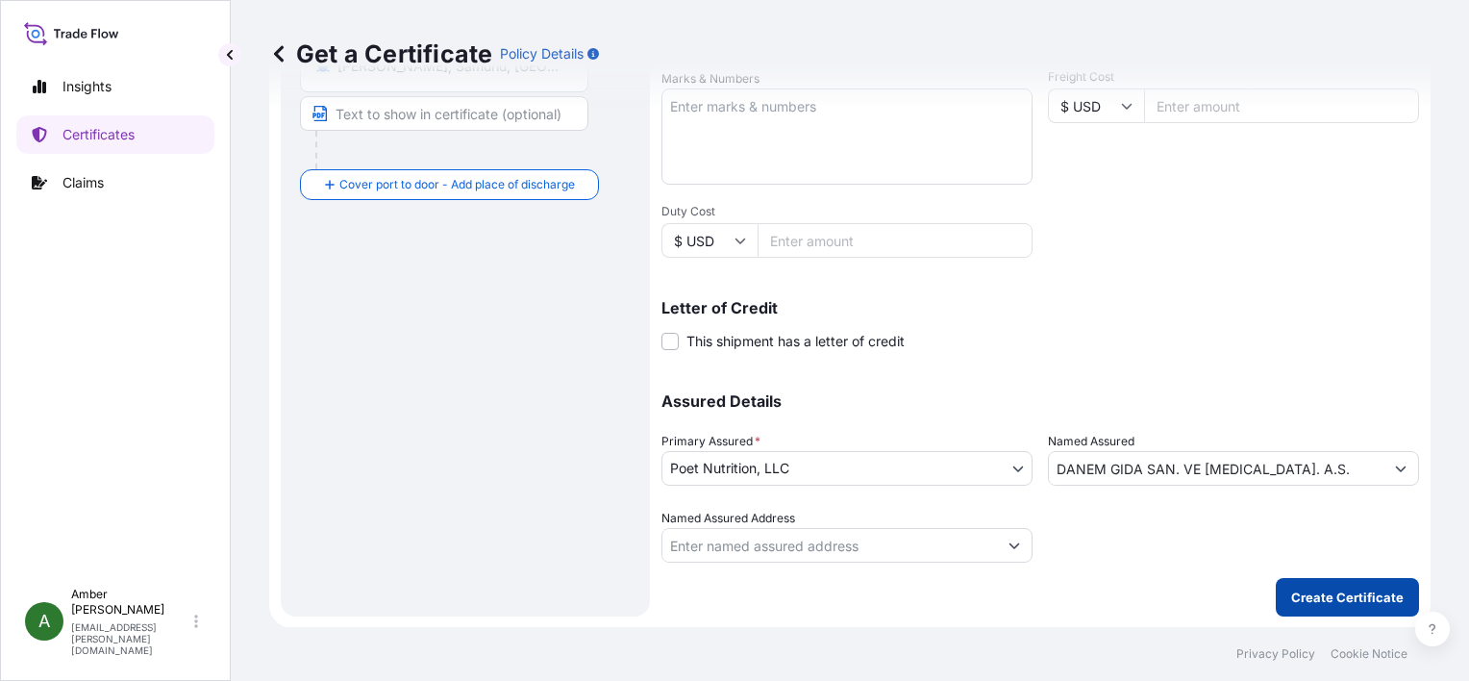
click at [1329, 588] on p "Create Certificate" at bounding box center [1347, 596] width 112 height 19
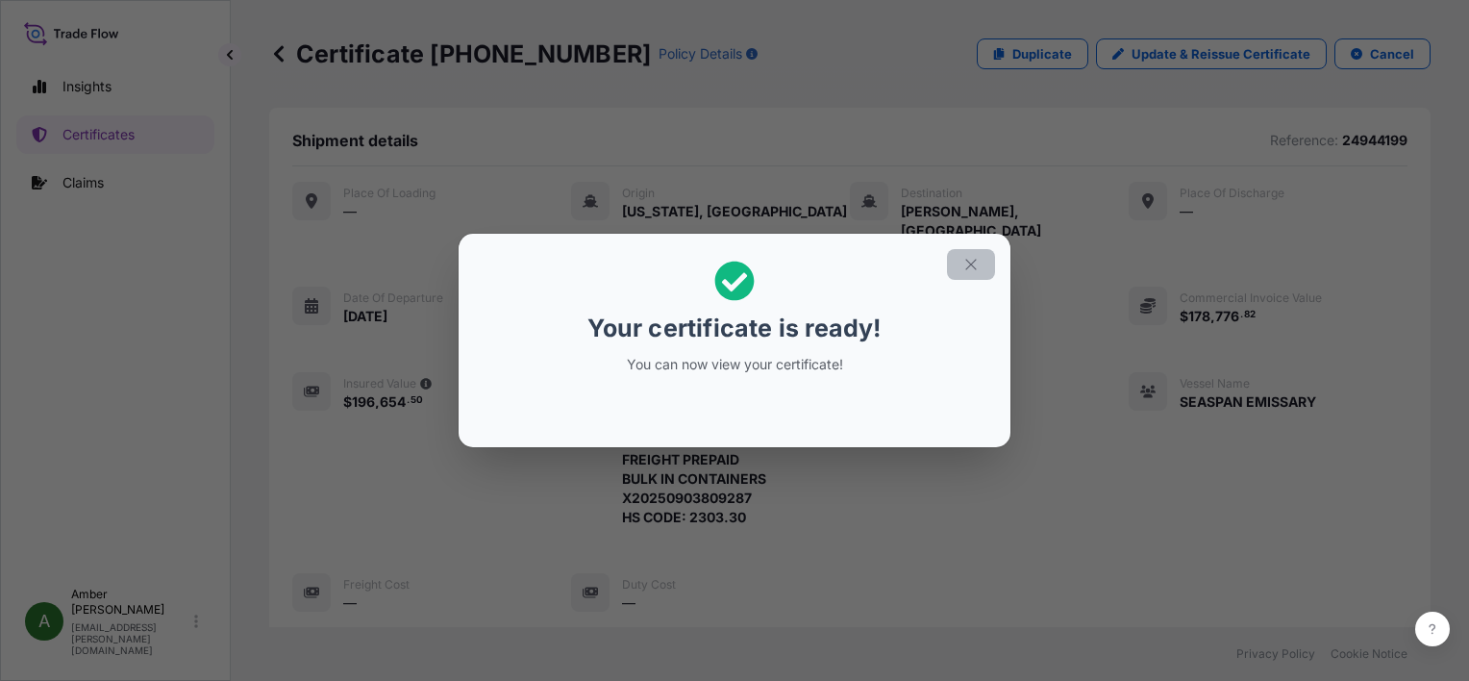
click at [971, 269] on icon "button" at bounding box center [970, 264] width 17 height 17
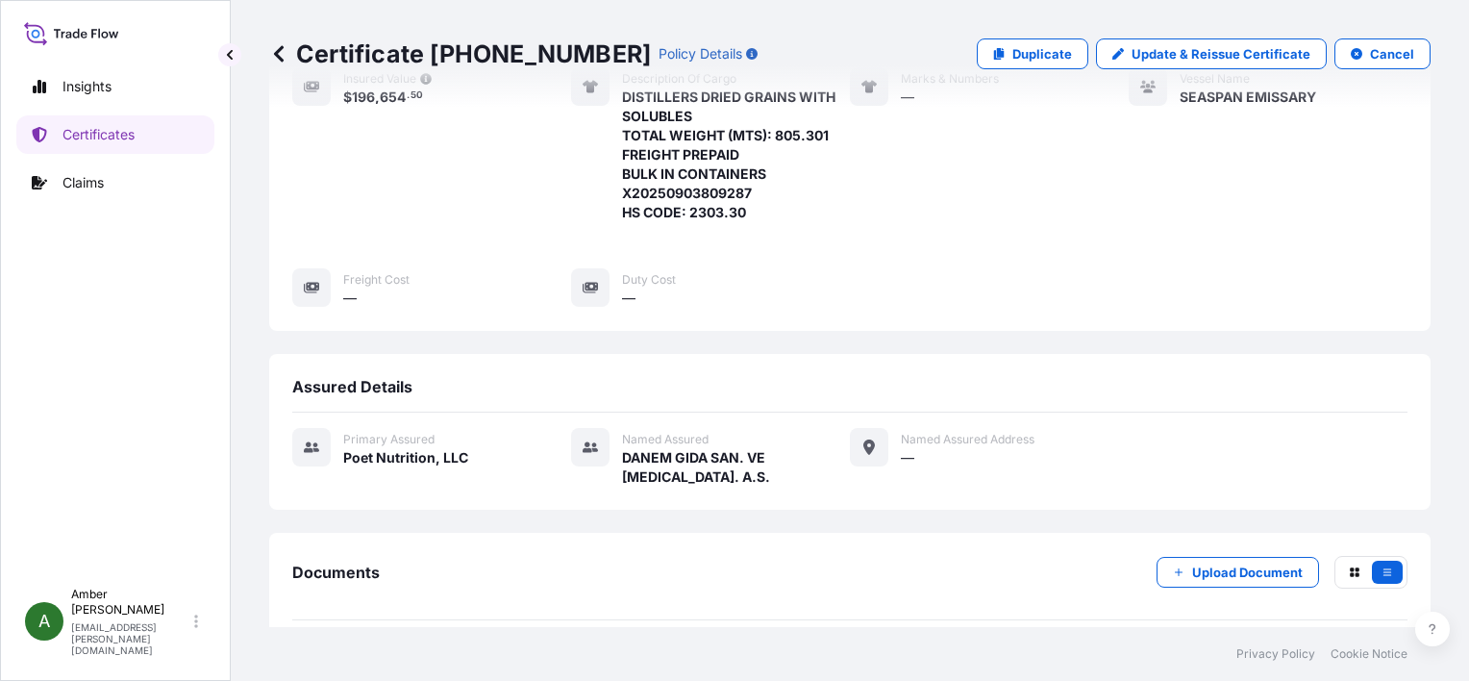
scroll to position [465, 0]
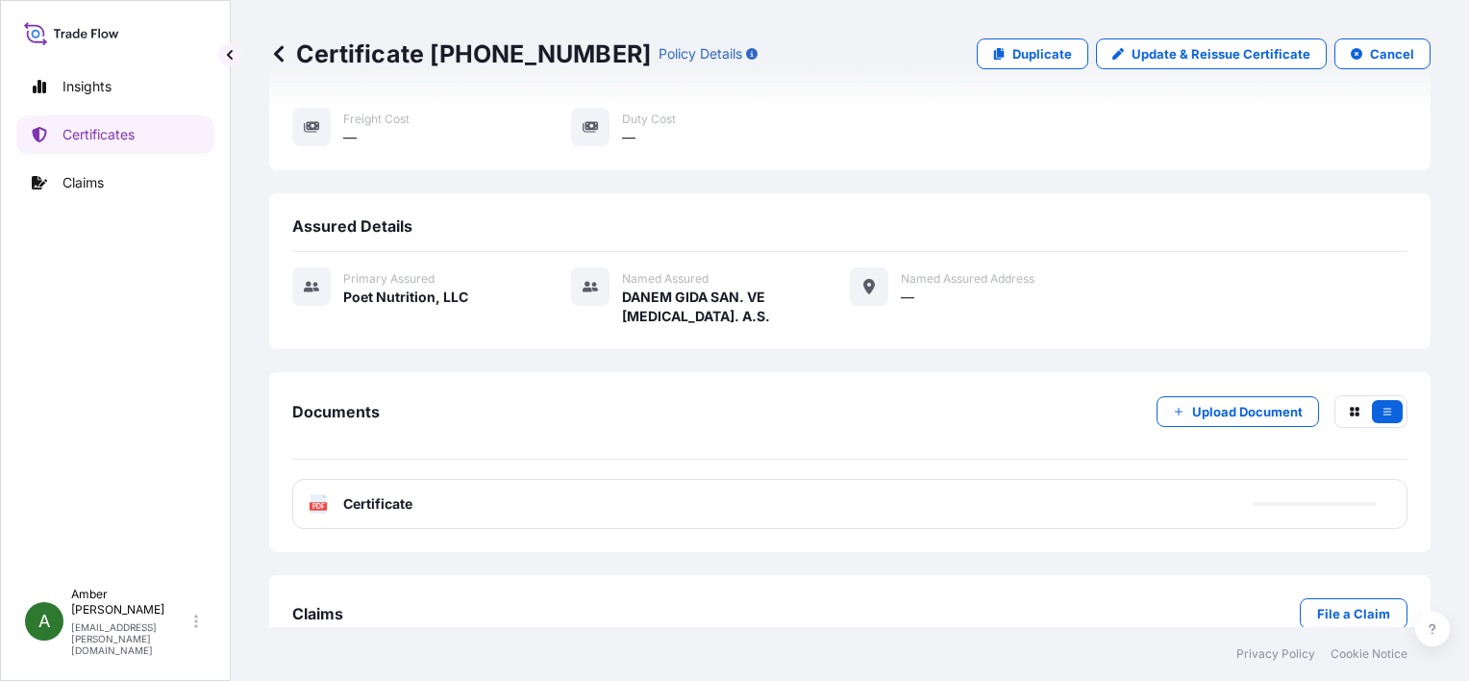
click at [313, 503] on text "PDF" at bounding box center [318, 506] width 12 height 7
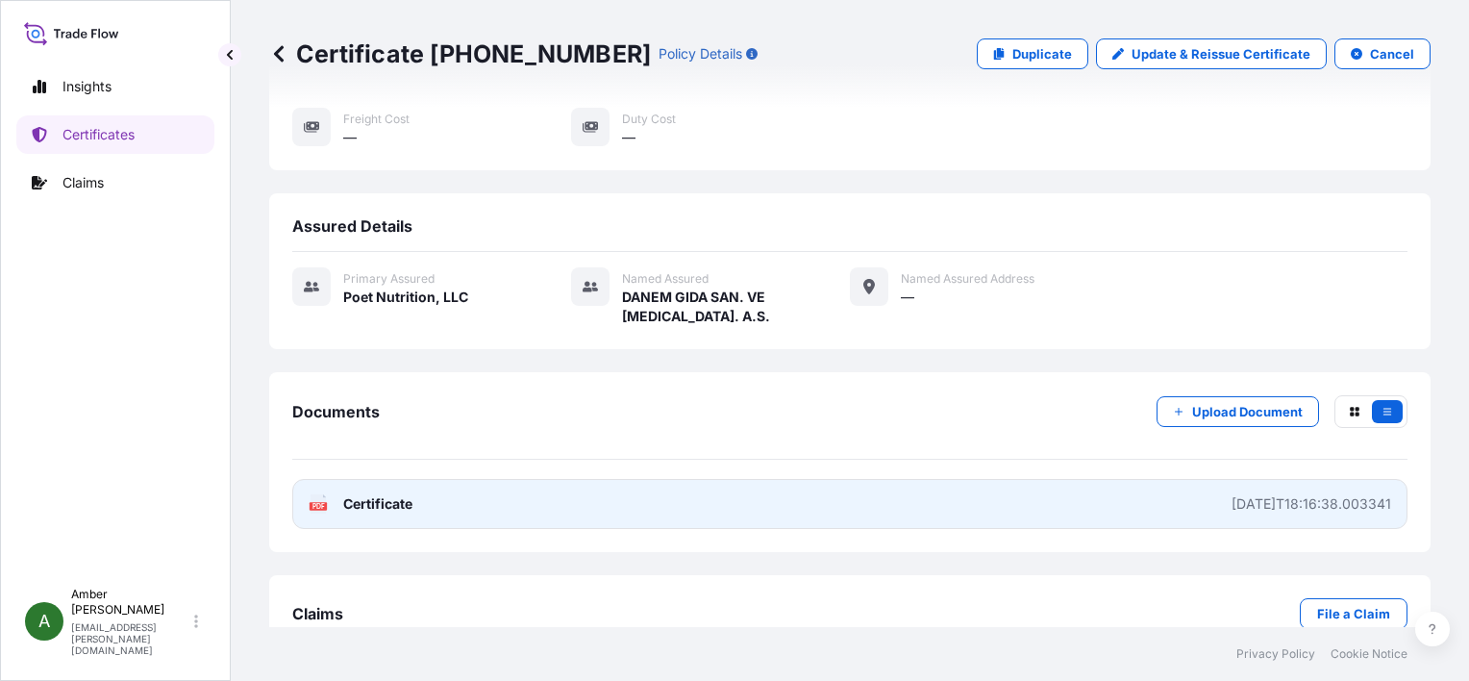
click at [319, 494] on icon at bounding box center [319, 503] width 16 height 19
